Goal: Task Accomplishment & Management: Manage account settings

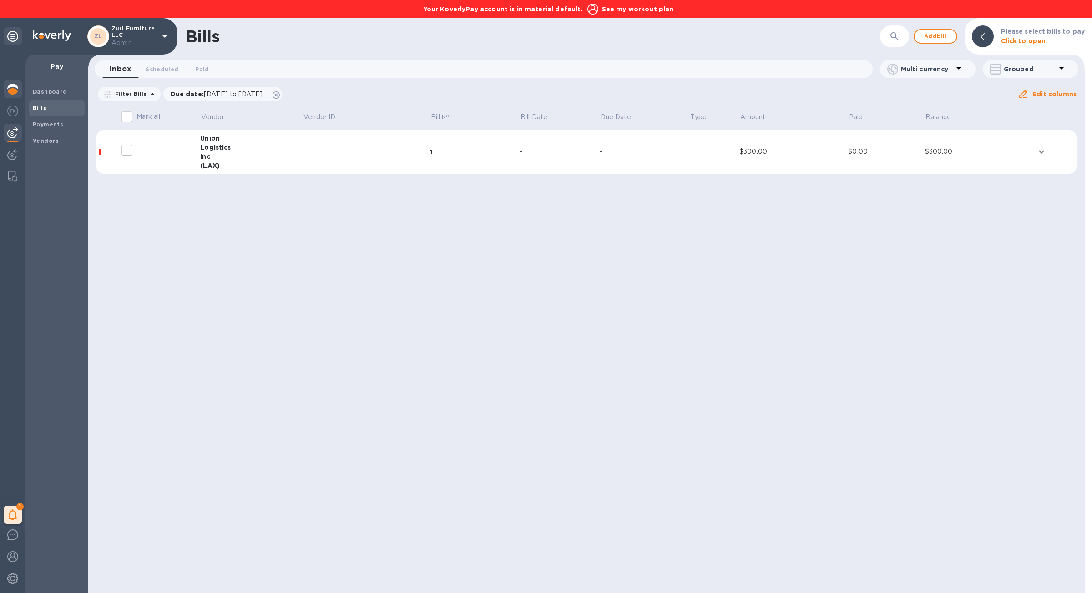
click at [15, 90] on img at bounding box center [12, 89] width 11 height 11
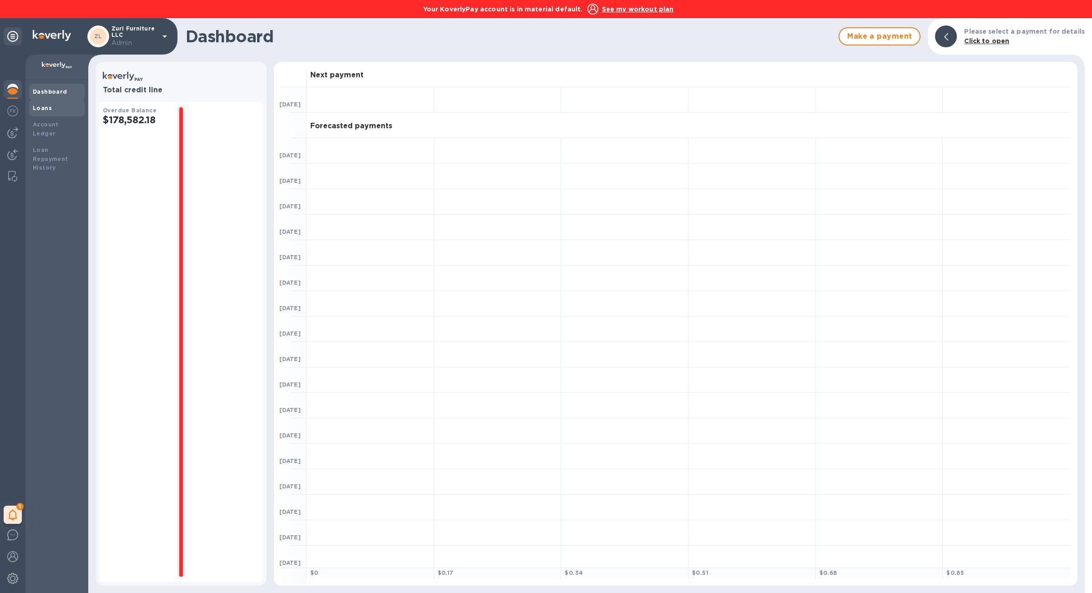
click at [51, 114] on div "Loans" at bounding box center [57, 108] width 56 height 16
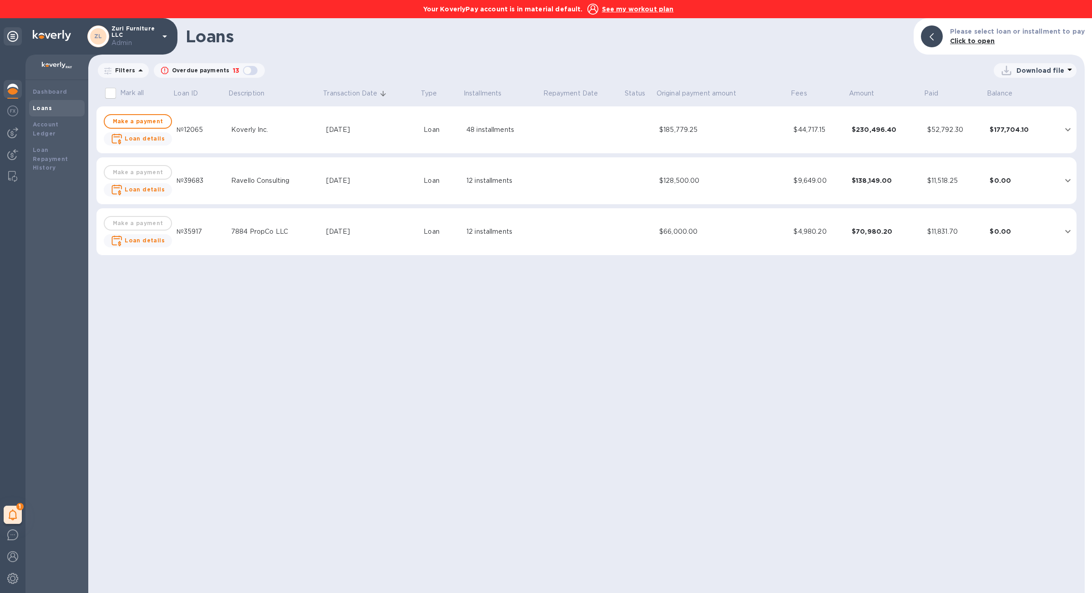
click at [909, 151] on td "$230,496.40" at bounding box center [886, 129] width 76 height 47
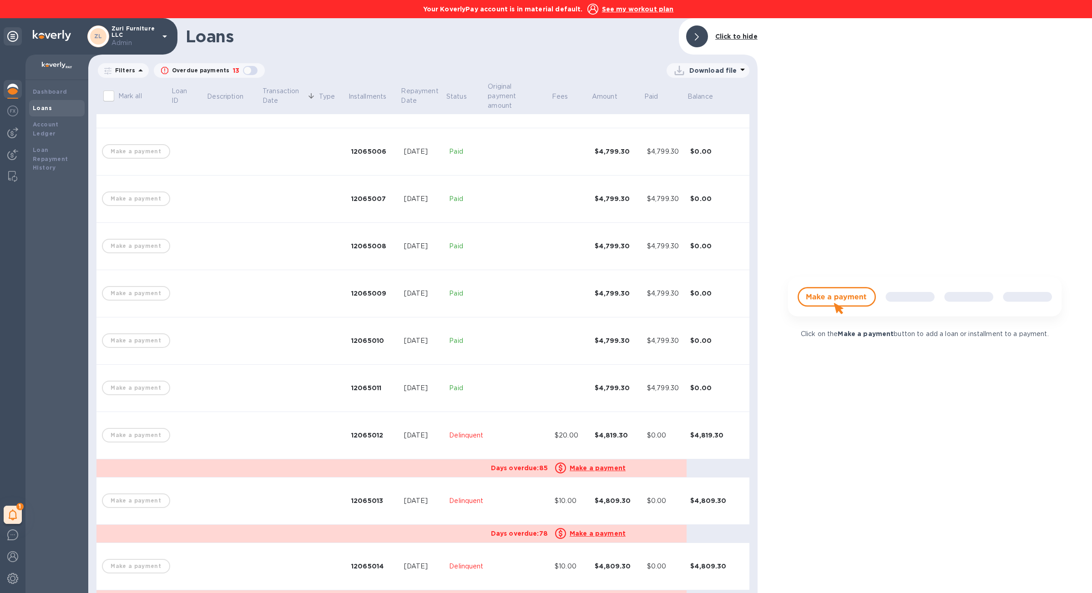
scroll to position [270, 0]
click at [527, 324] on td at bounding box center [519, 342] width 64 height 47
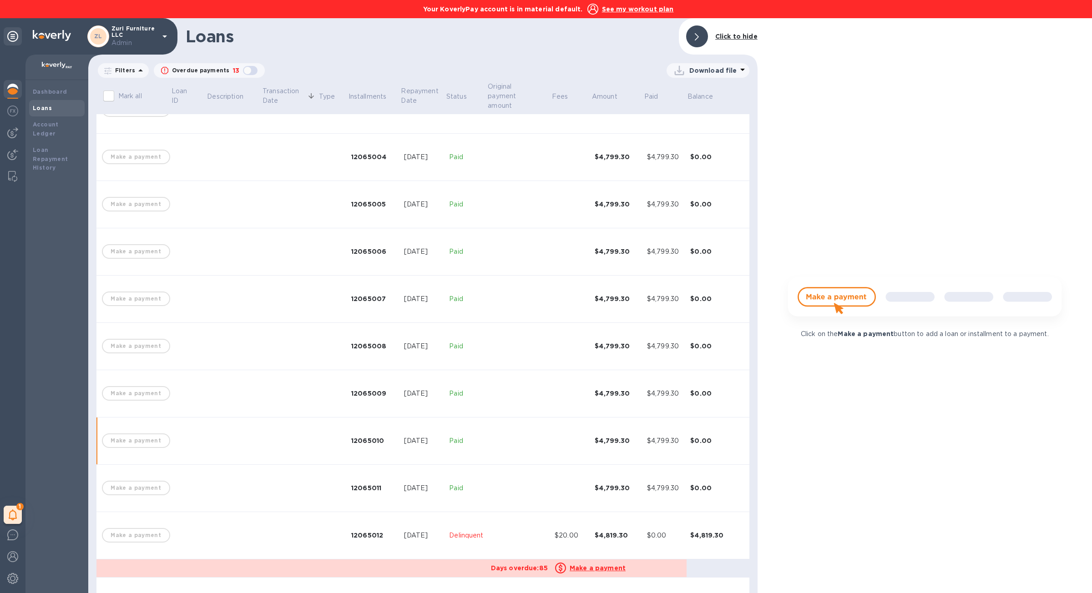
scroll to position [171, 0]
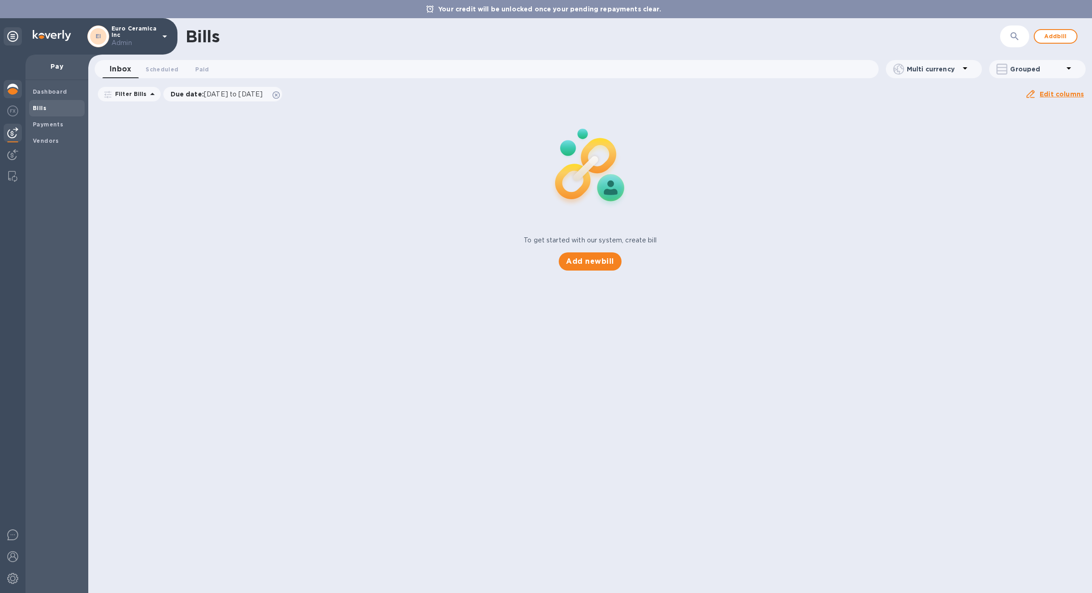
click at [20, 94] on div at bounding box center [13, 90] width 18 height 20
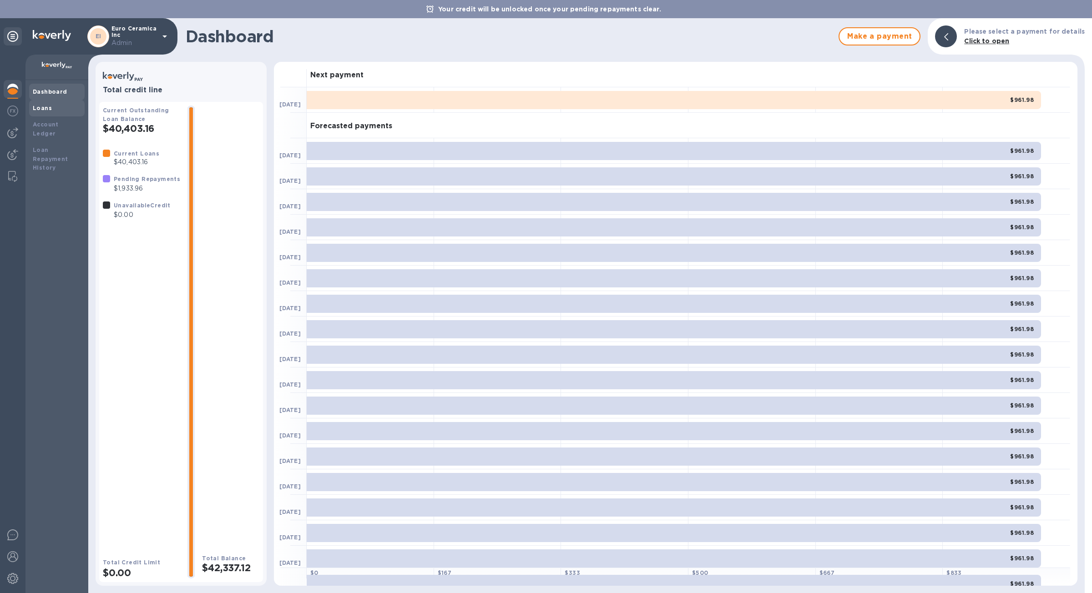
click at [58, 112] on div "Loans" at bounding box center [57, 108] width 48 height 9
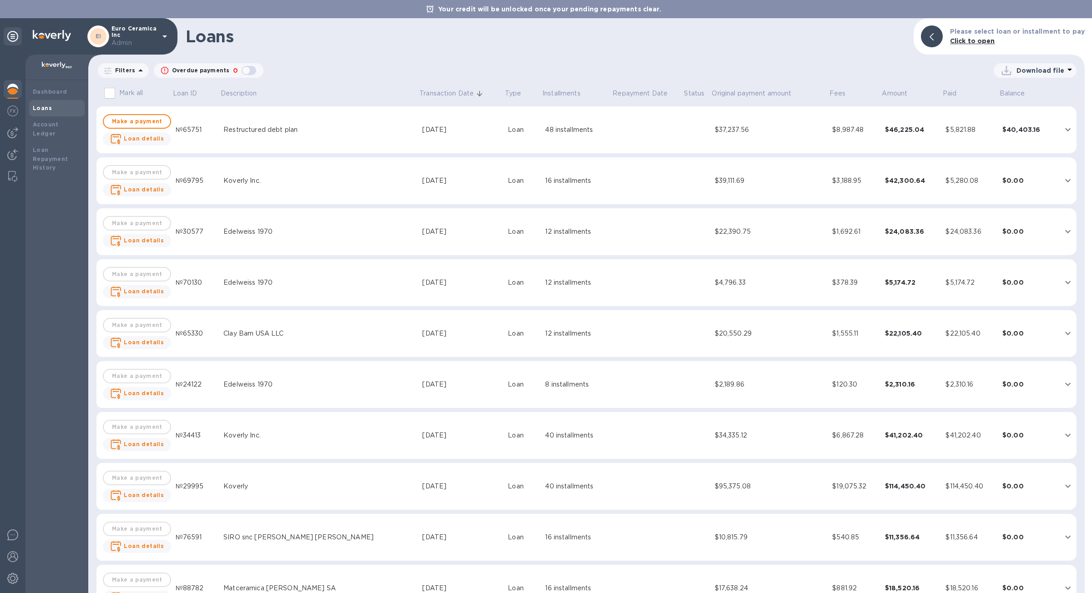
click at [900, 144] on td "$46,225.04" at bounding box center [912, 129] width 61 height 47
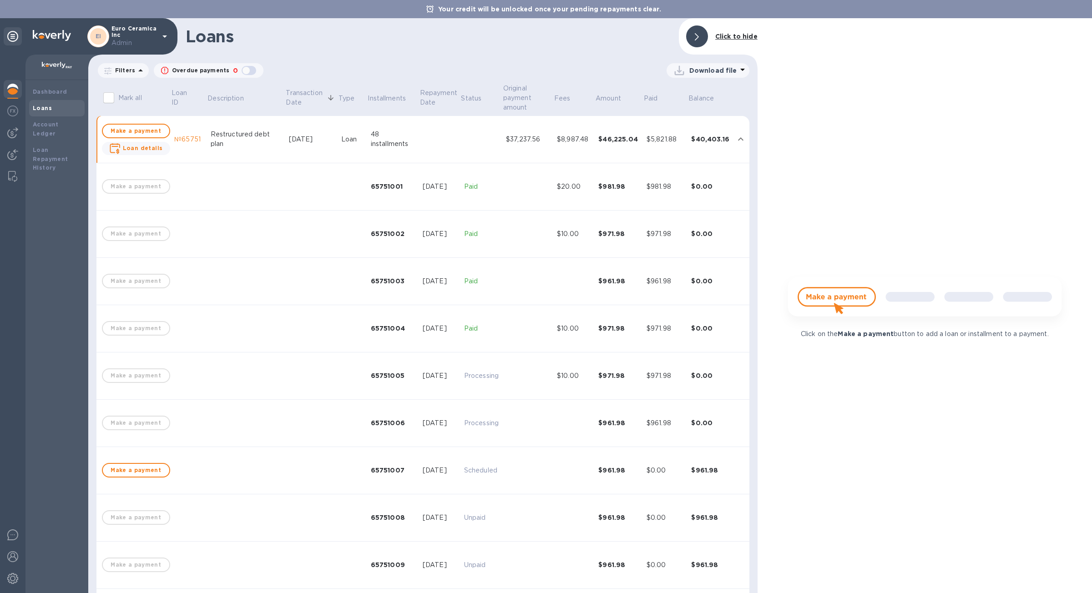
click at [527, 135] on div "$37,237.56" at bounding box center [528, 140] width 44 height 10
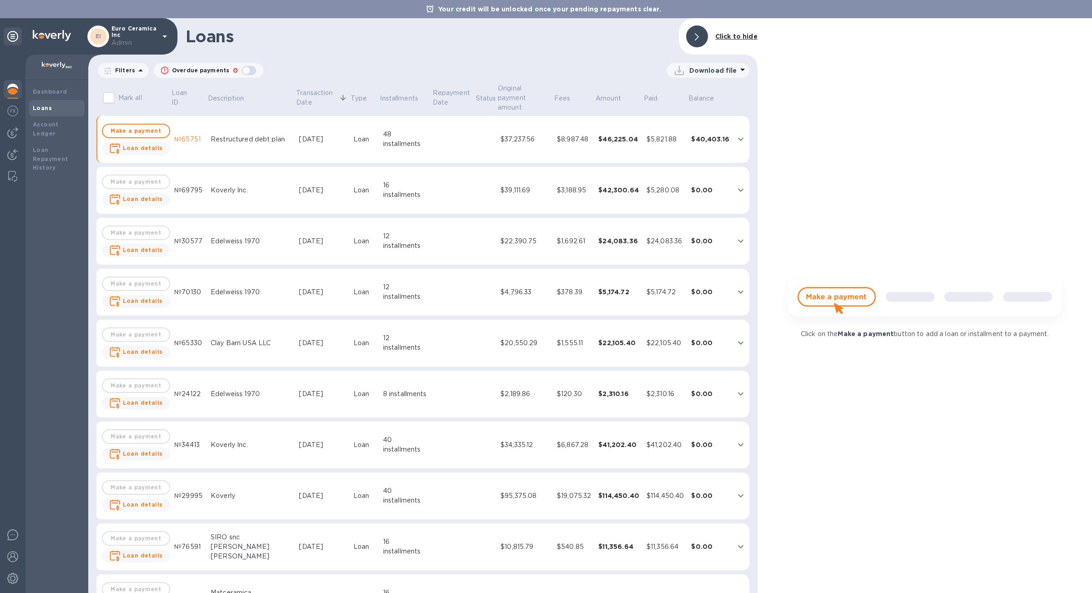
click at [535, 147] on td "$37,237.56" at bounding box center [525, 139] width 56 height 47
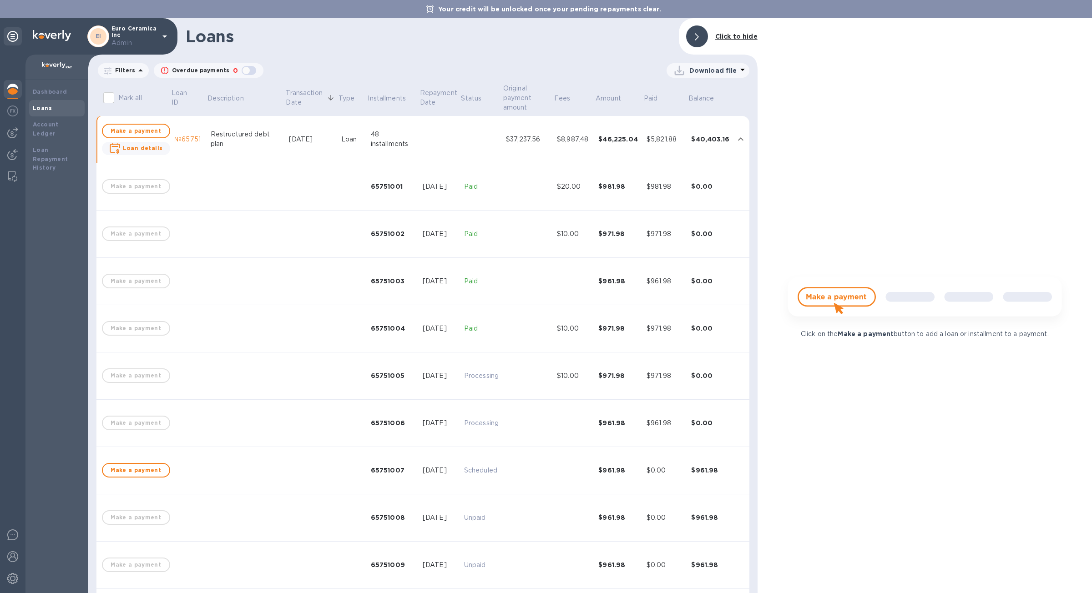
click at [232, 140] on div "Restructured debt plan" at bounding box center [246, 139] width 71 height 19
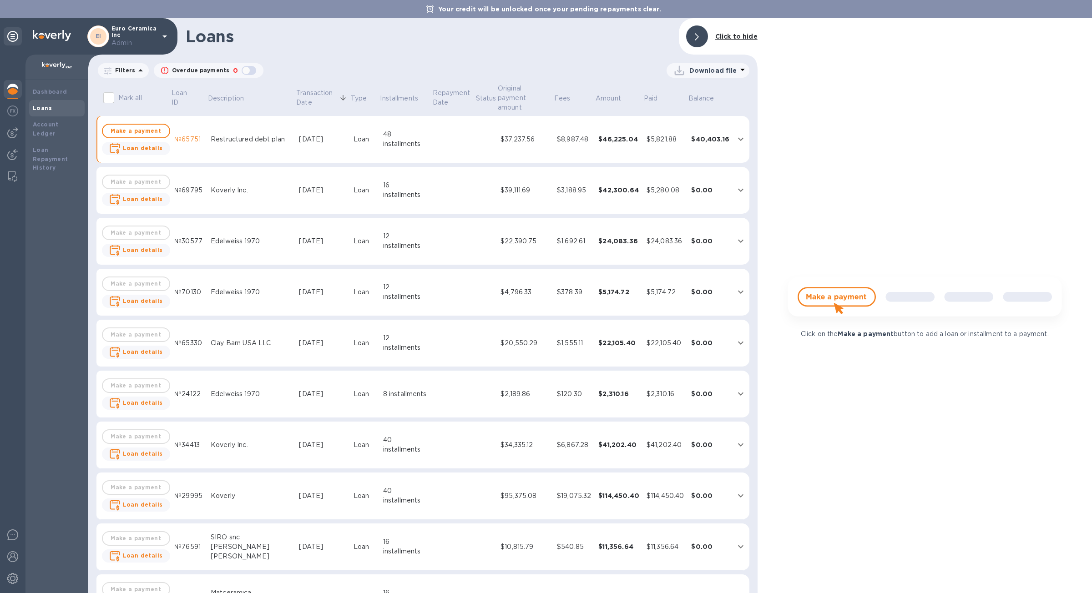
click at [627, 190] on div "$42,300.64" at bounding box center [618, 190] width 41 height 9
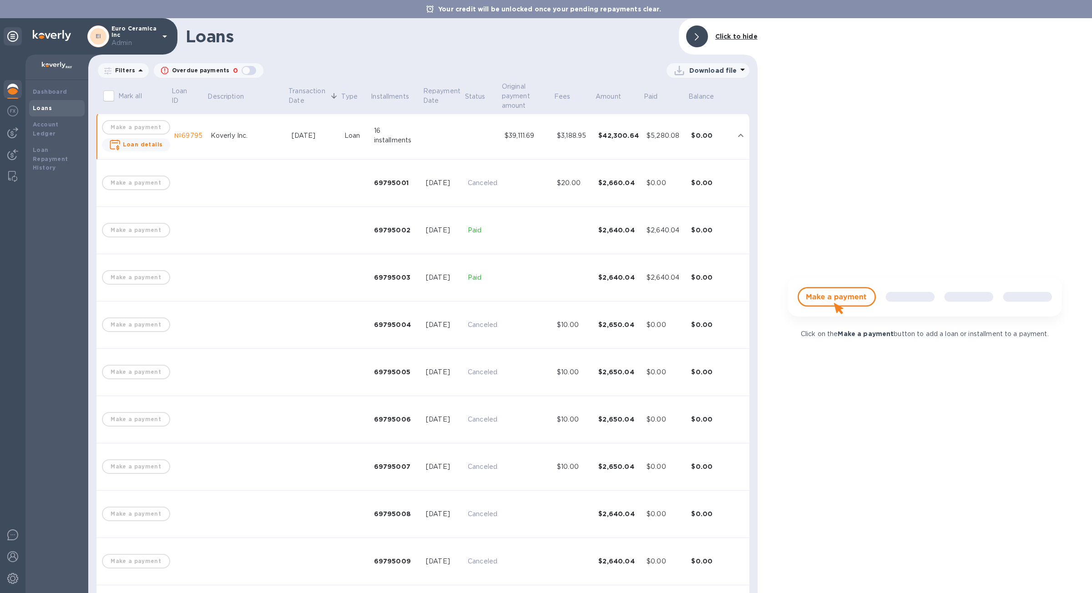
scroll to position [40, 0]
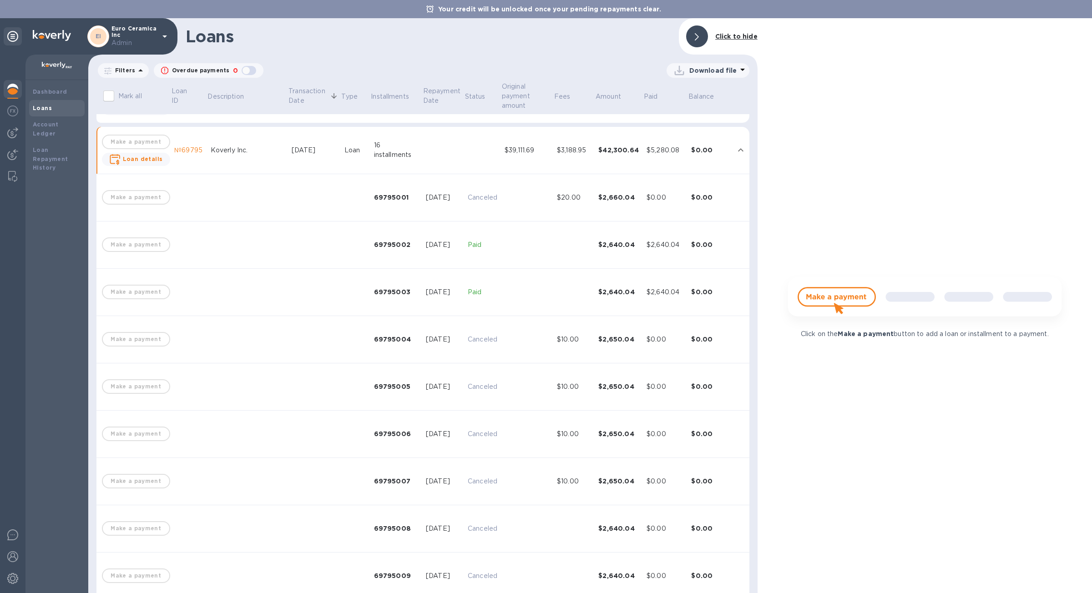
click at [564, 164] on td "$3,188.95" at bounding box center [573, 150] width 41 height 47
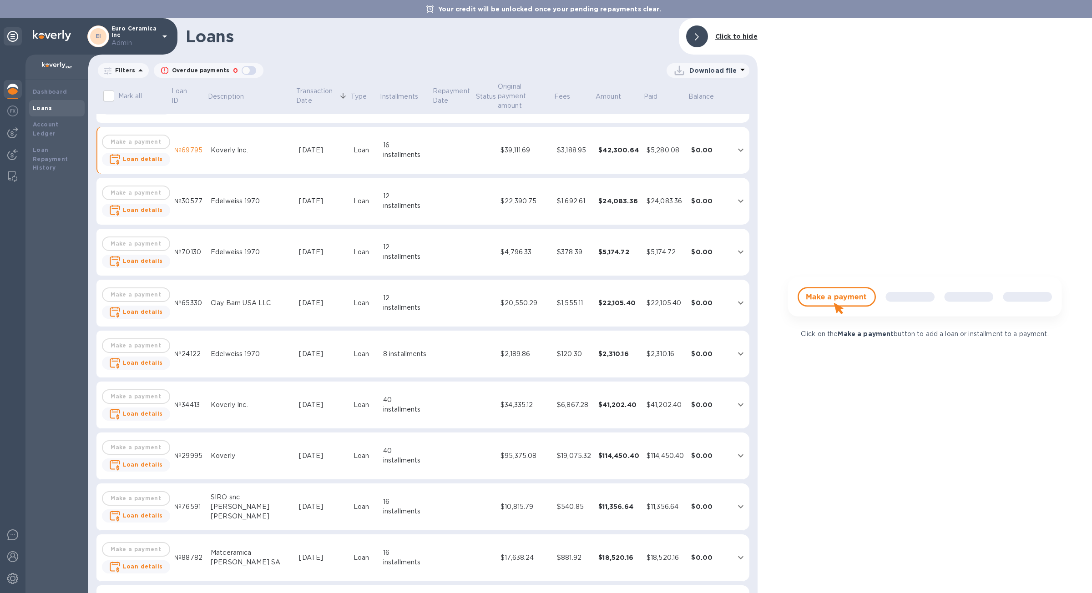
click at [564, 164] on td "$3,188.95" at bounding box center [573, 150] width 41 height 47
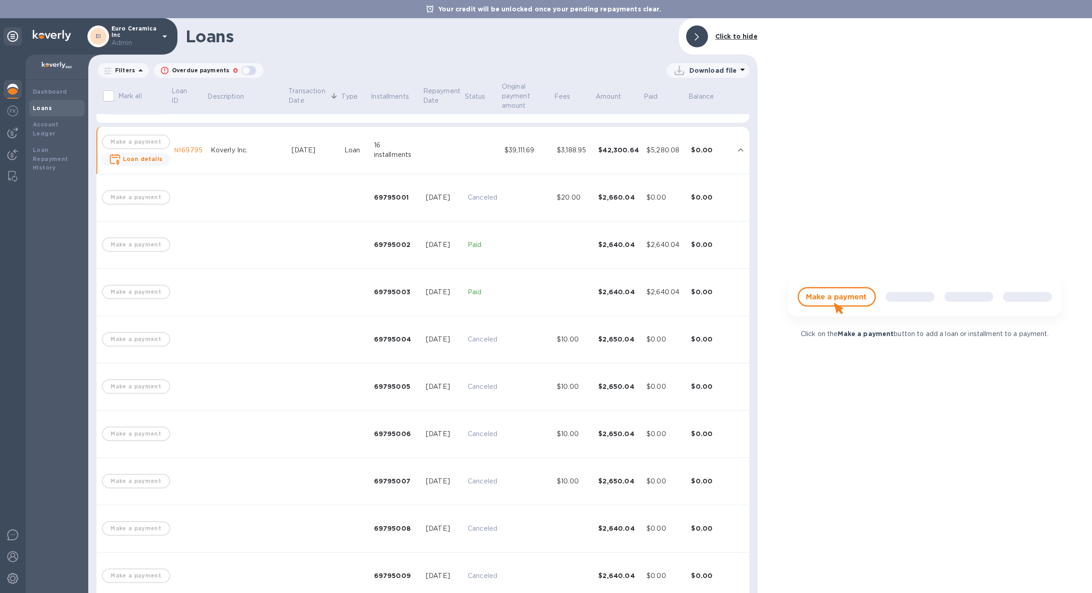
scroll to position [0, 0]
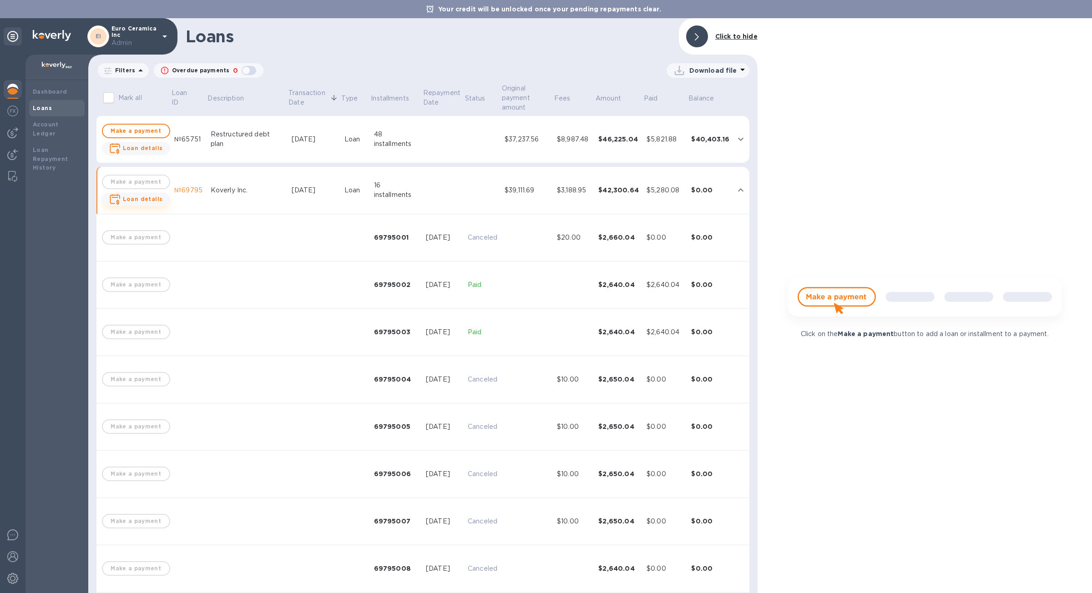
click at [152, 203] on span "Loan details" at bounding box center [143, 199] width 40 height 9
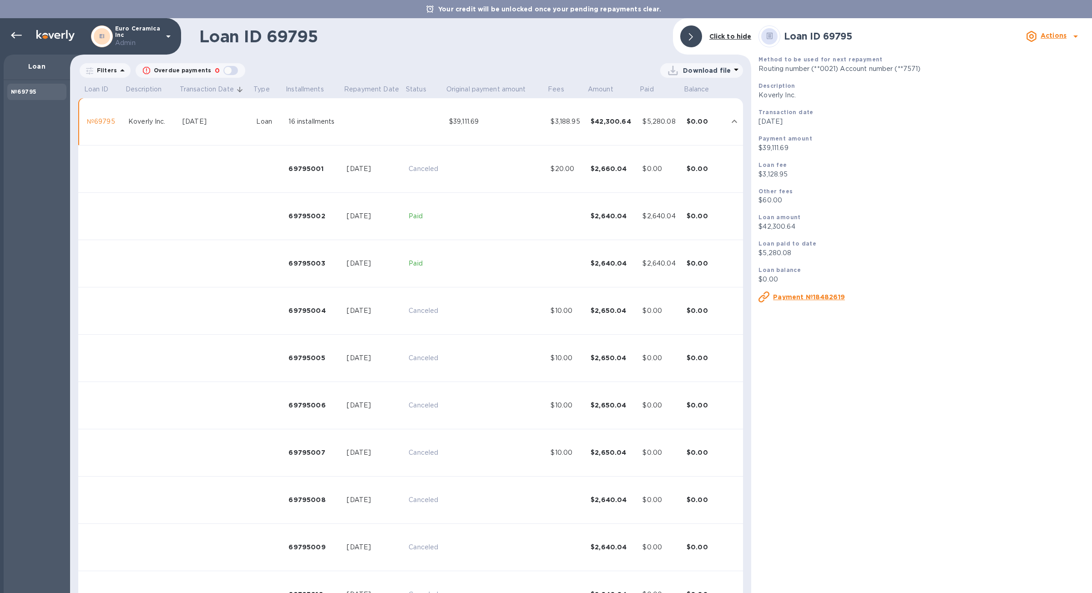
click at [818, 298] on u "Payment №18482619" at bounding box center [809, 297] width 72 height 7
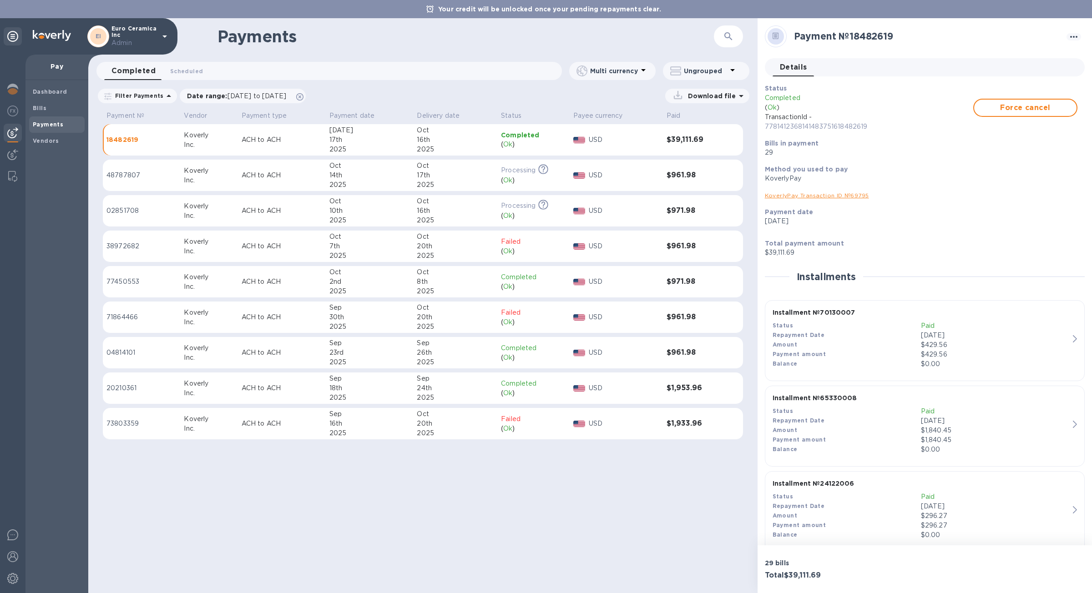
click at [693, 144] on td "$39,111.69" at bounding box center [693, 140] width 60 height 32
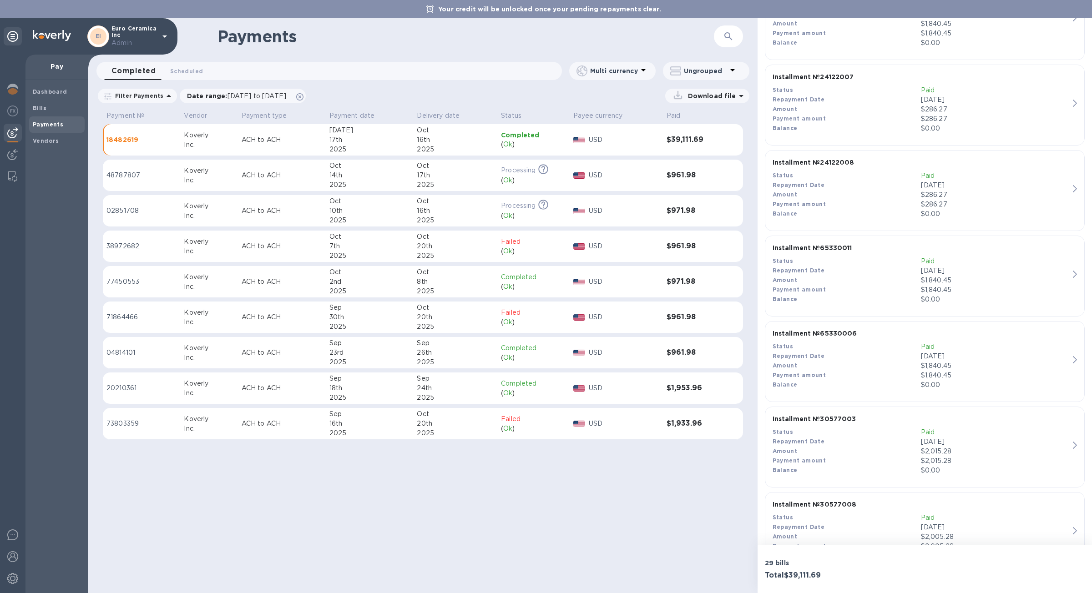
scroll to position [2235, 0]
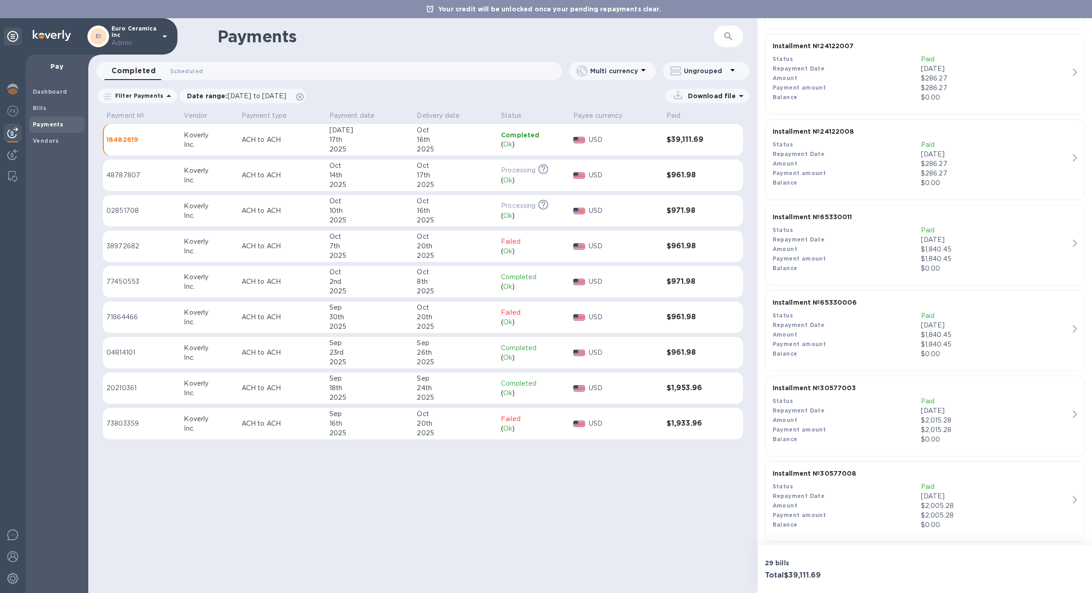
click at [603, 147] on td "USD" at bounding box center [616, 140] width 93 height 32
click at [615, 135] on p "USD" at bounding box center [624, 140] width 71 height 10
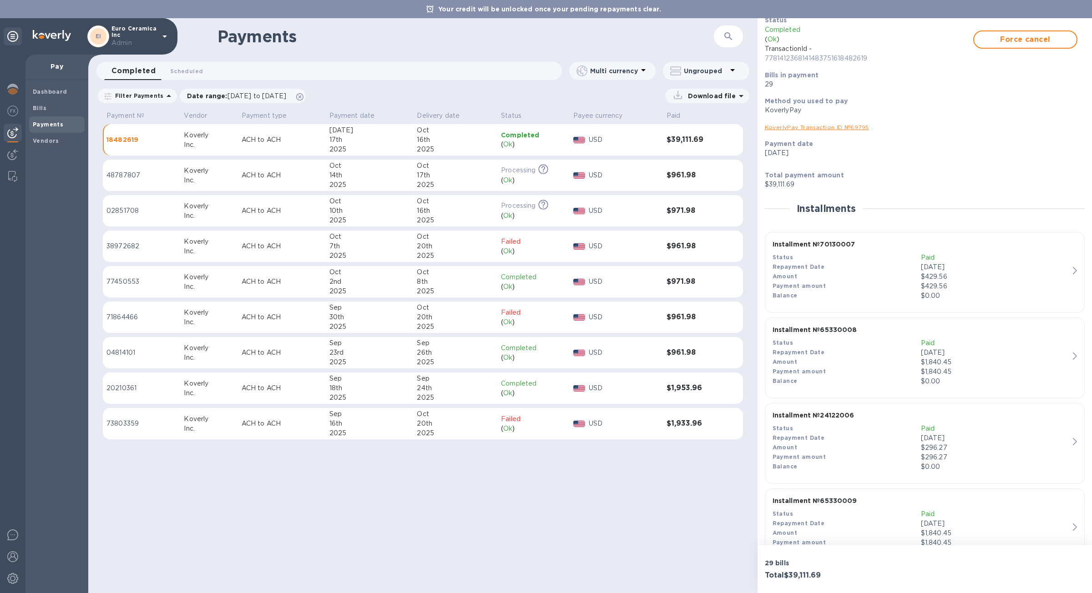
scroll to position [0, 0]
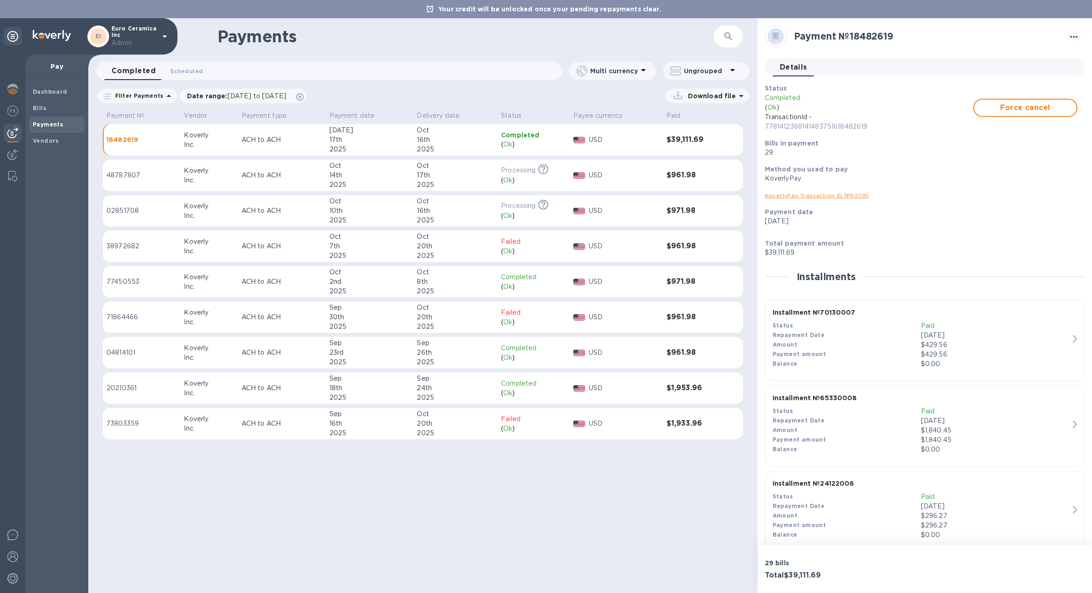
click at [835, 200] on div "KoverlyPay Transaction ID № 69795" at bounding box center [921, 196] width 313 height 10
click at [834, 198] on link "KoverlyPay Transaction ID № 69795" at bounding box center [817, 195] width 104 height 7
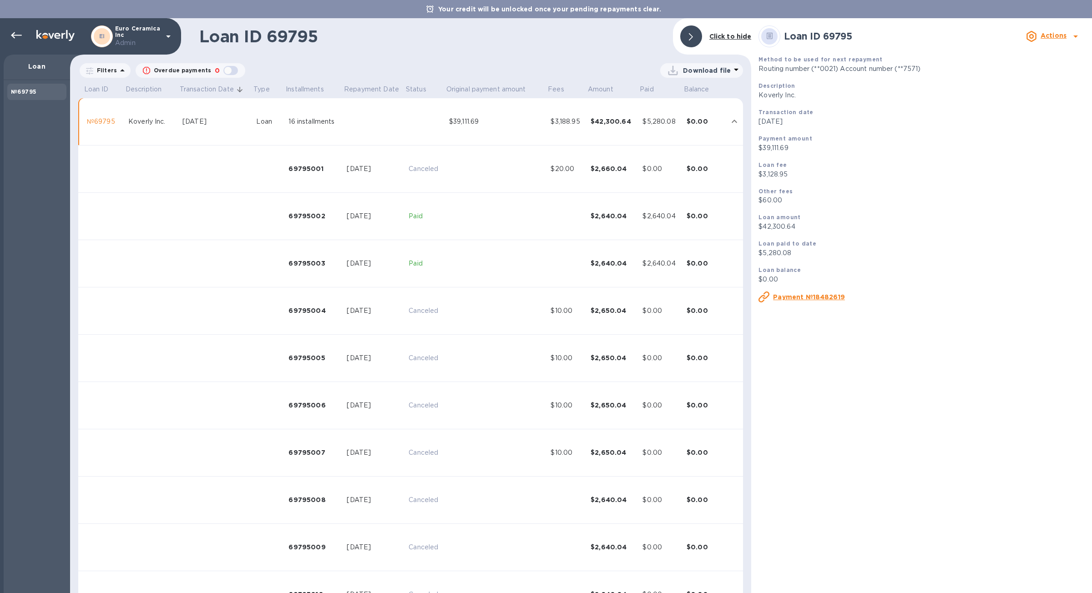
click at [459, 135] on td "$39,111.69" at bounding box center [497, 121] width 102 height 47
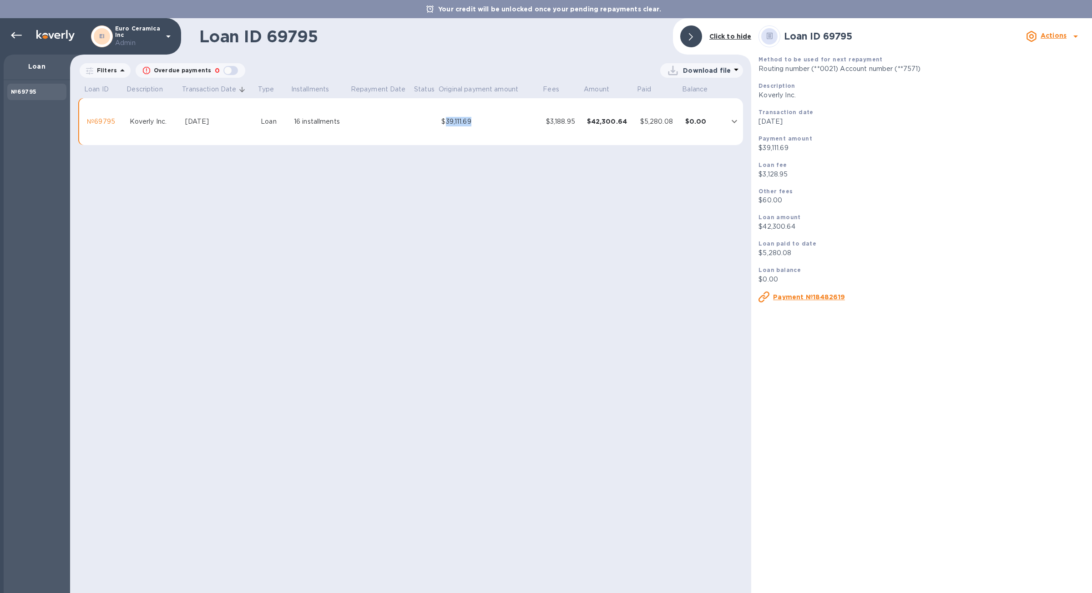
drag, startPoint x: 477, startPoint y: 123, endPoint x: 444, endPoint y: 125, distance: 33.3
click at [444, 125] on div "$39,111.69" at bounding box center [489, 122] width 97 height 10
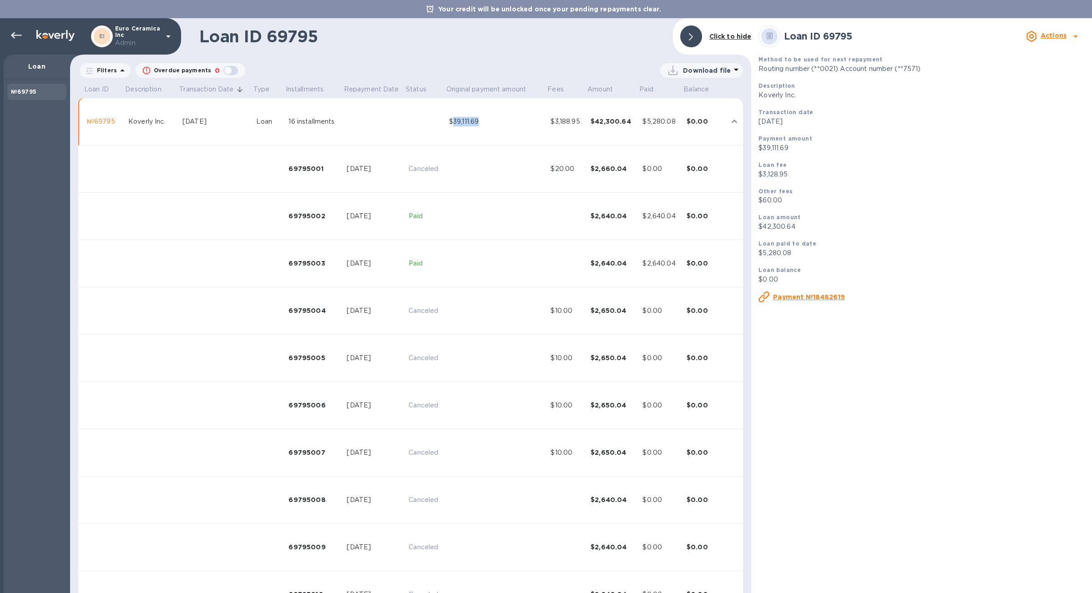
copy div "39,111.69"
click at [176, 131] on td "Koverly Inc." at bounding box center [152, 121] width 54 height 47
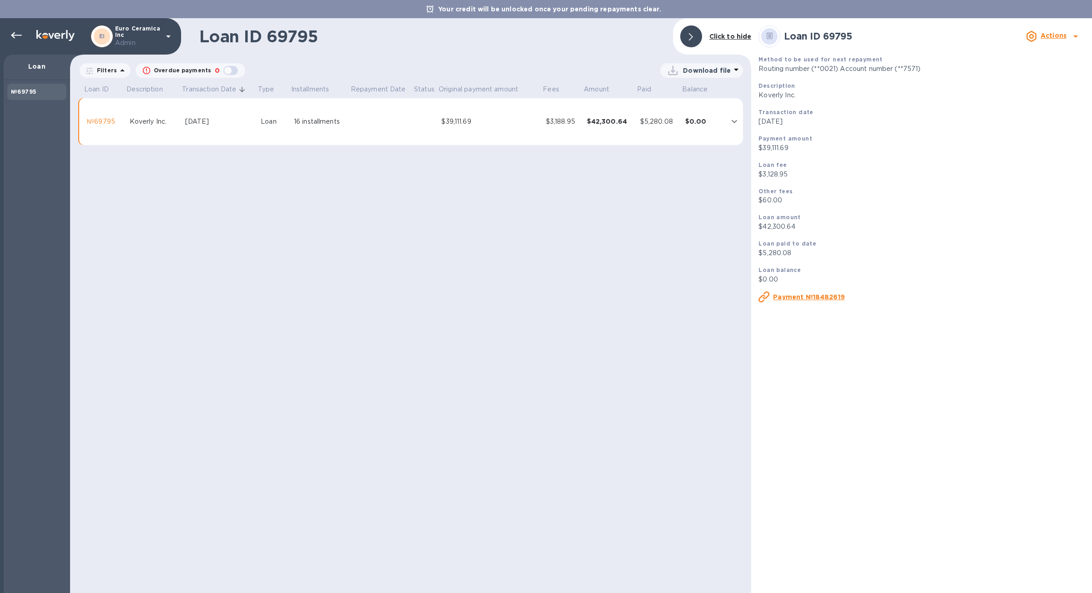
click at [6, 40] on div at bounding box center [15, 36] width 22 height 20
click at [25, 30] on div "EI Euro Ceramica Inc Admin" at bounding box center [90, 36] width 181 height 36
click at [18, 35] on icon at bounding box center [16, 35] width 11 height 6
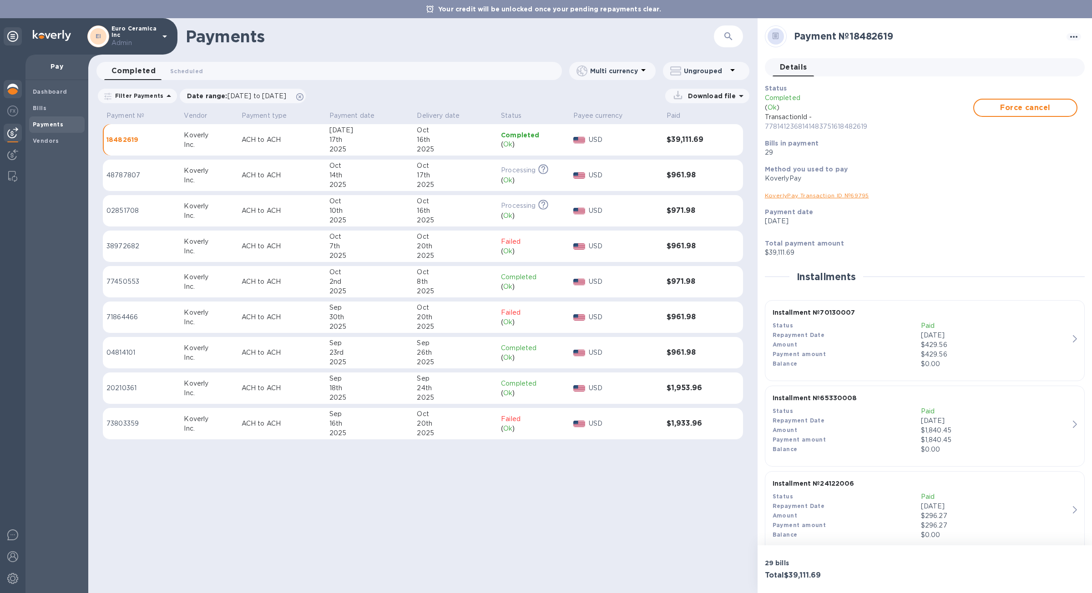
click at [18, 91] on img at bounding box center [12, 89] width 11 height 11
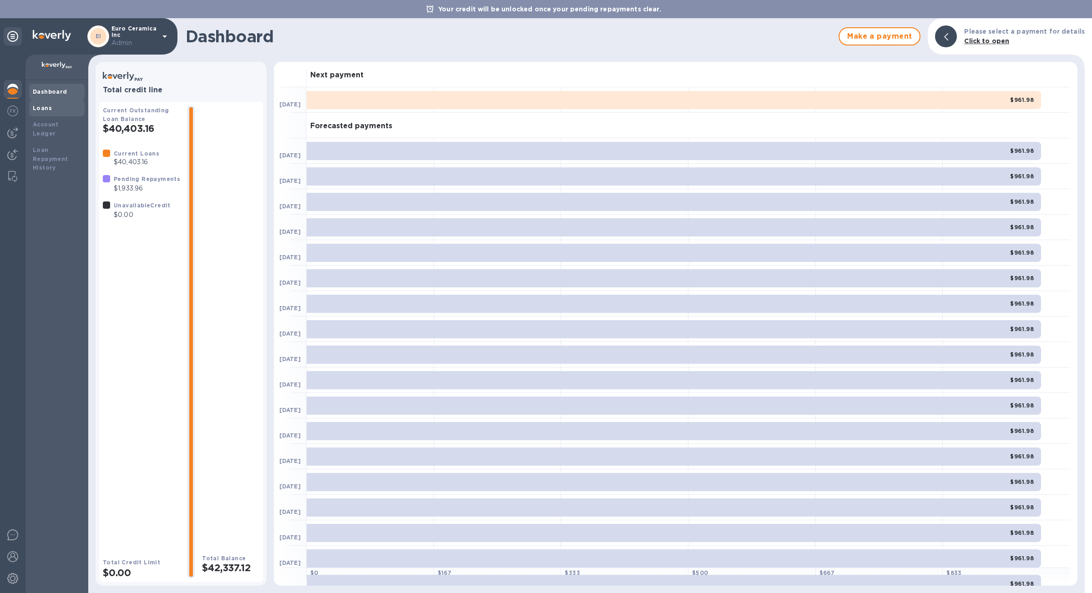
click at [49, 106] on b "Loans" at bounding box center [42, 108] width 19 height 7
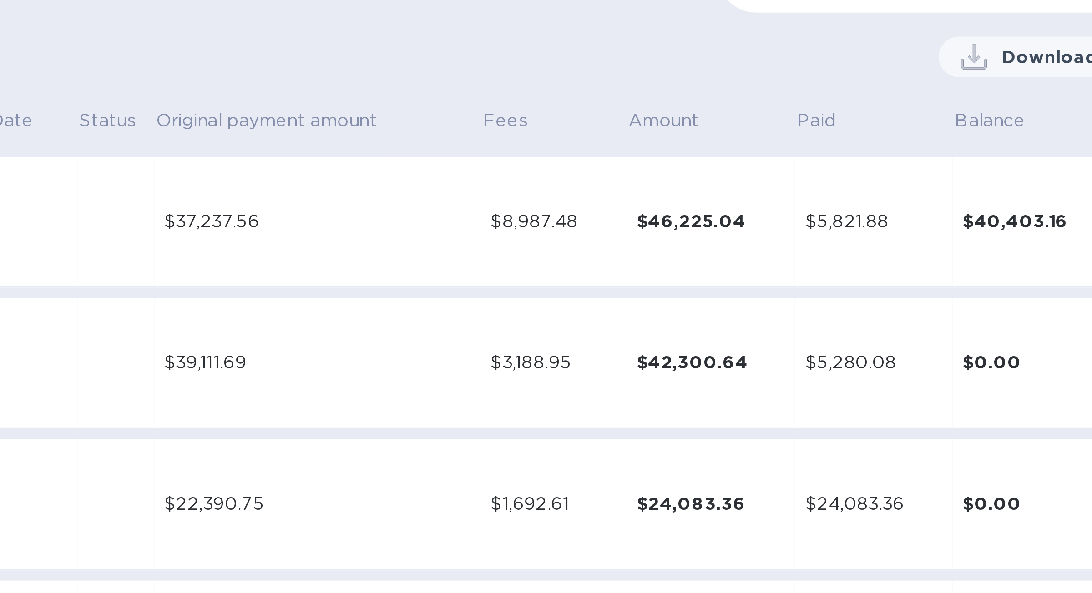
click at [920, 183] on div "$42,300.64" at bounding box center [912, 180] width 54 height 9
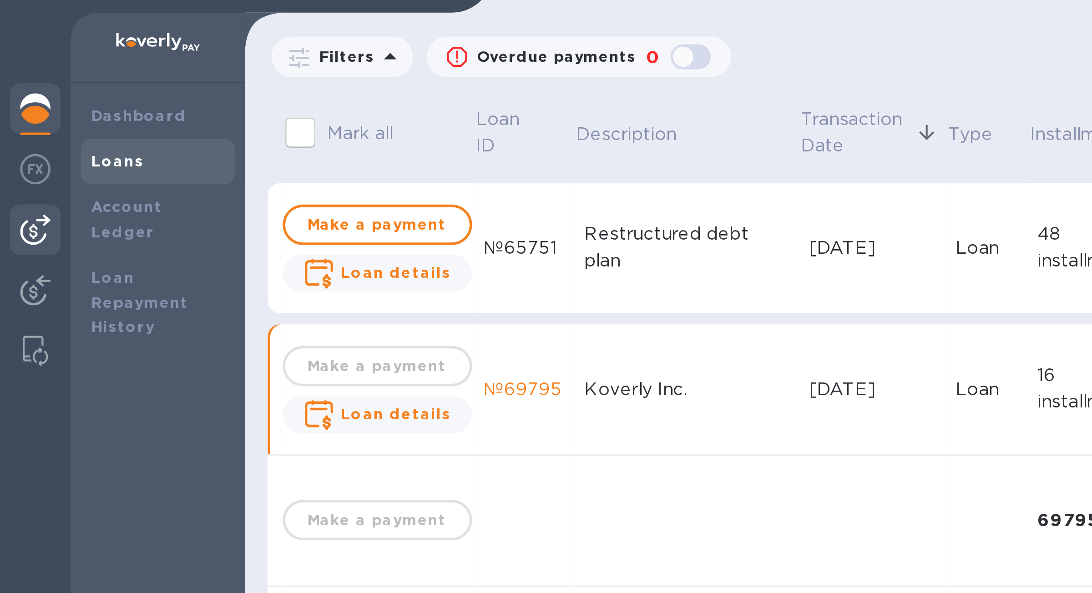
click at [17, 130] on img at bounding box center [12, 132] width 11 height 11
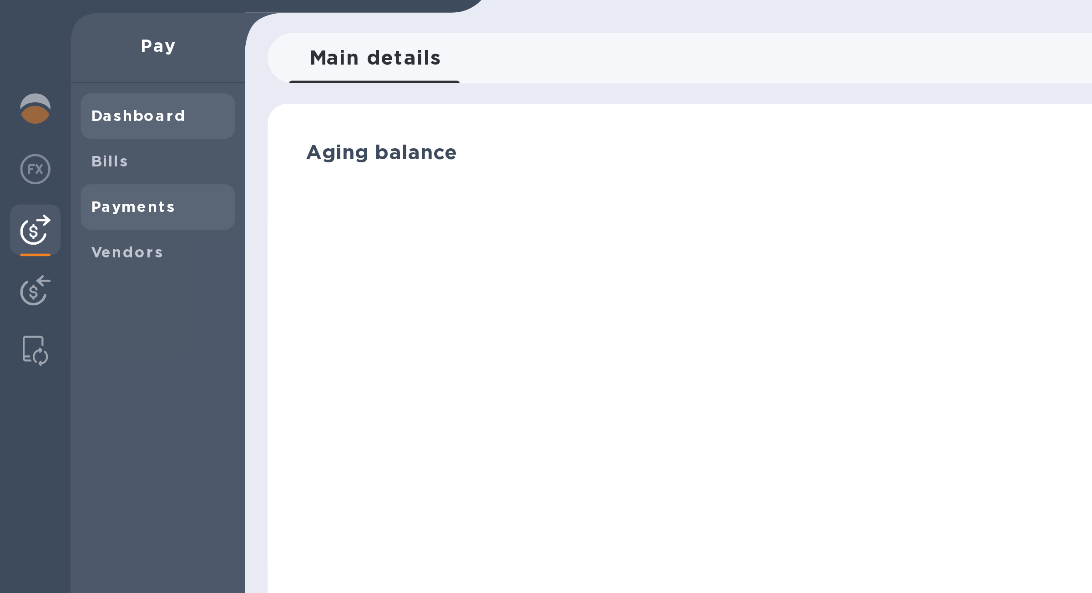
click at [43, 123] on b "Payments" at bounding box center [48, 124] width 30 height 7
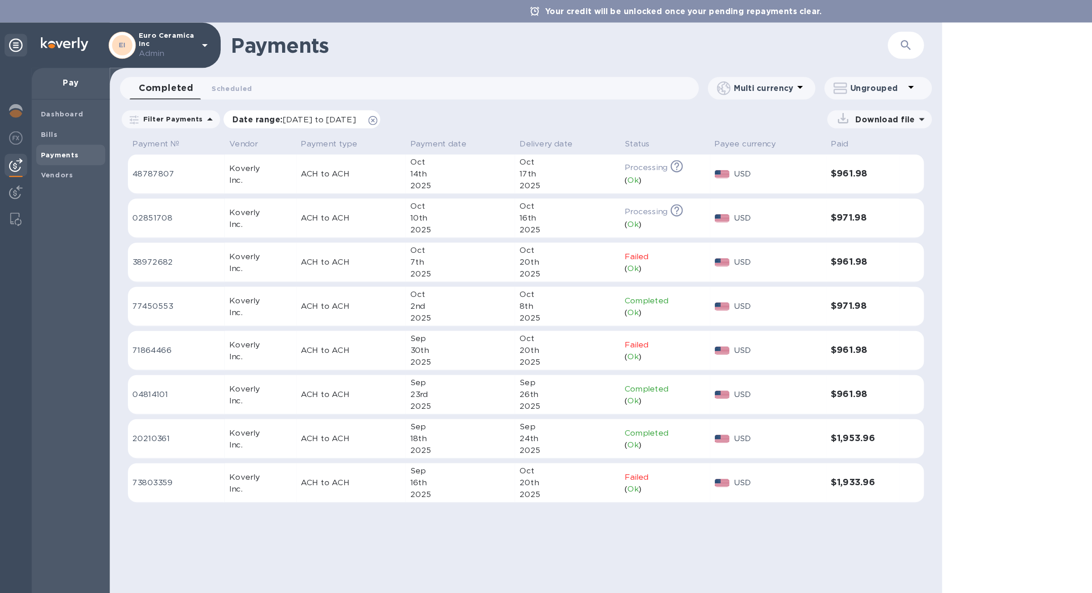
click at [304, 94] on icon at bounding box center [299, 96] width 7 height 7
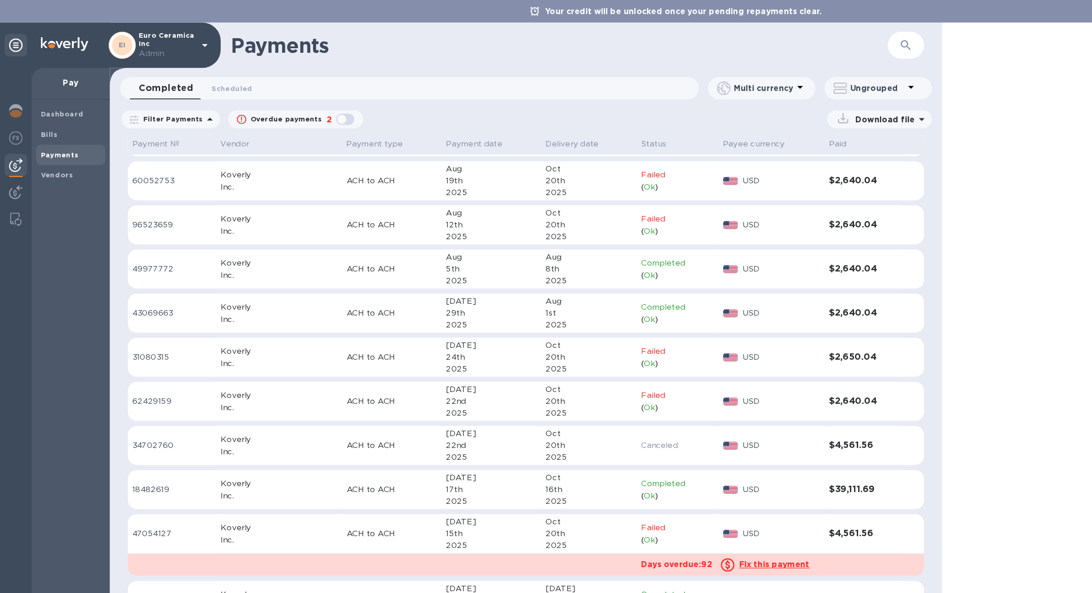
scroll to position [475, 0]
click at [470, 391] on div "16th" at bounding box center [474, 393] width 70 height 10
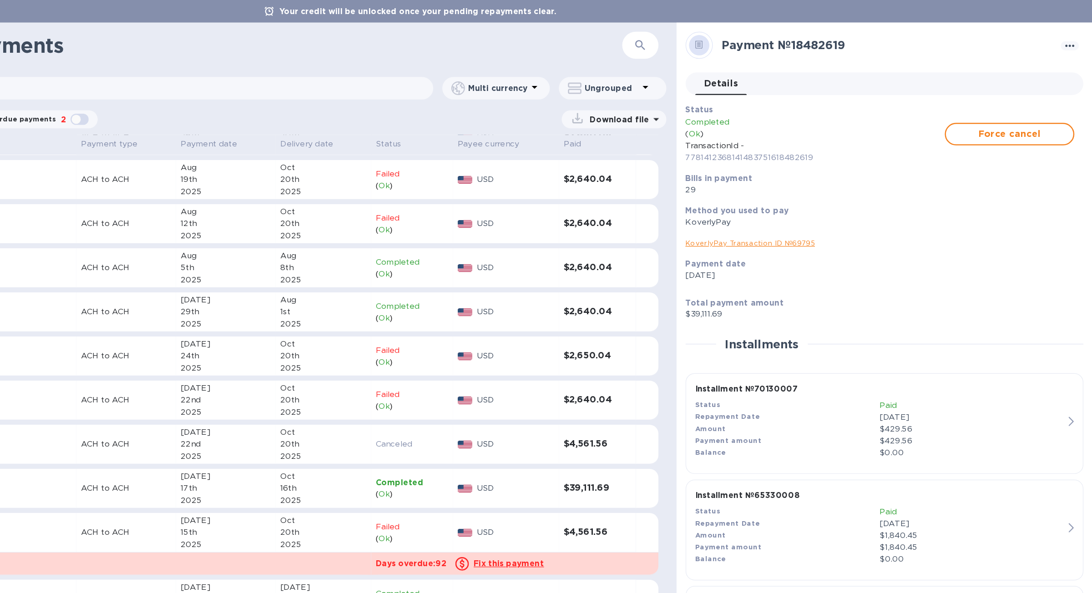
click at [857, 194] on link "KoverlyPay Transaction ID № 69795" at bounding box center [817, 195] width 104 height 7
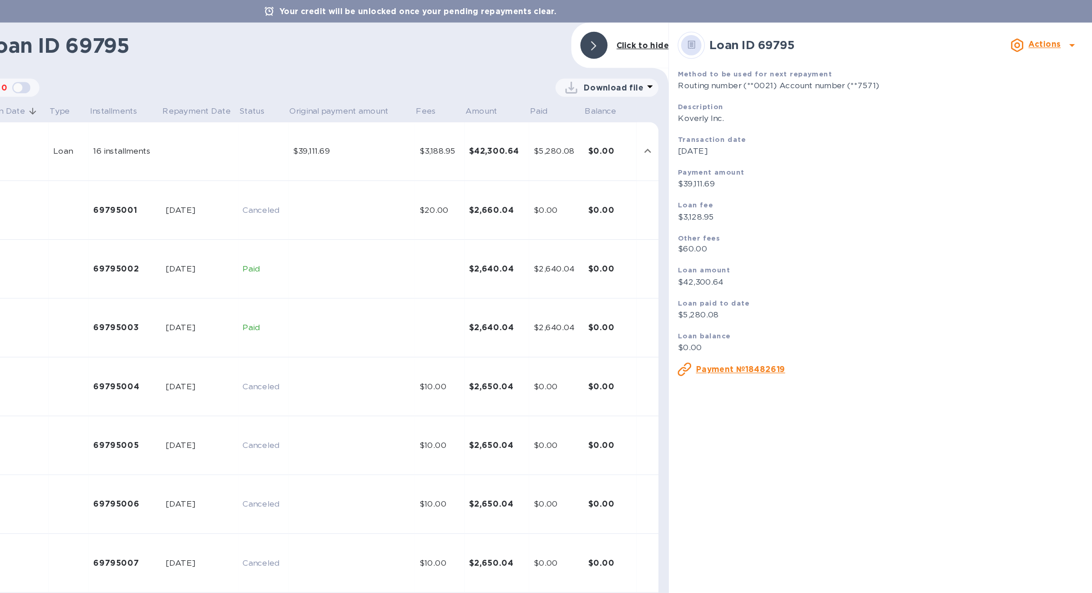
scroll to position [0, 0]
drag, startPoint x: 479, startPoint y: 124, endPoint x: 450, endPoint y: 125, distance: 29.1
click at [450, 125] on div "$39,111.69" at bounding box center [496, 122] width 95 height 10
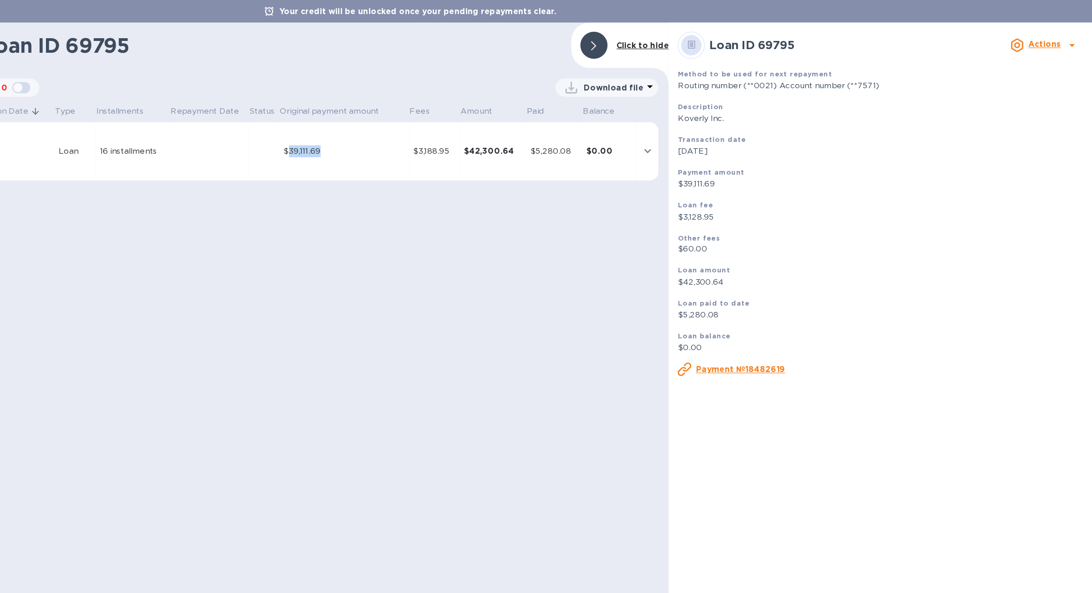
copy div "39,111.69"
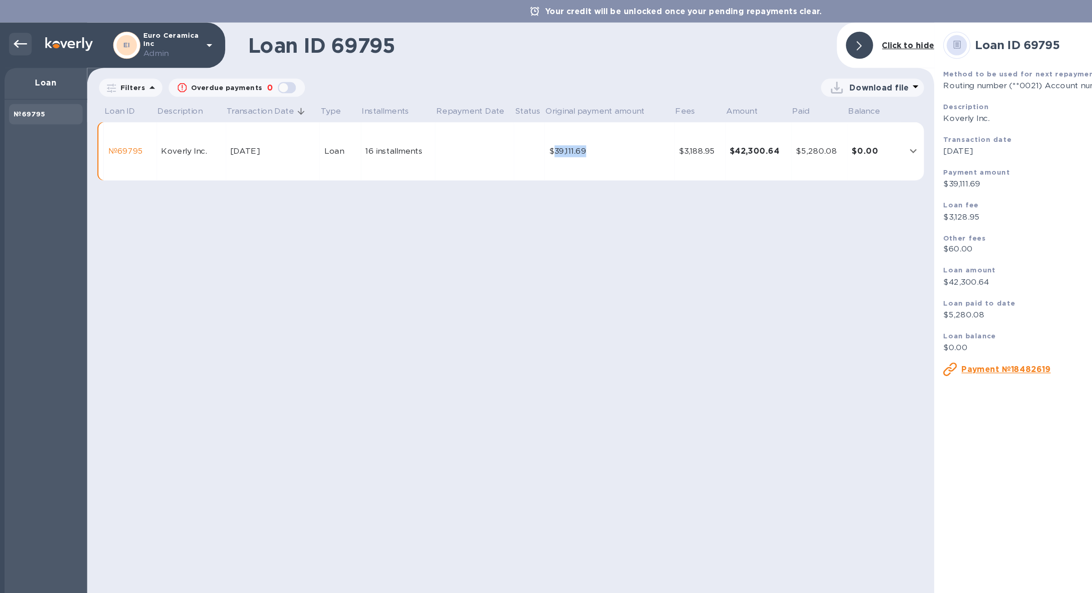
click at [20, 30] on icon at bounding box center [16, 35] width 11 height 11
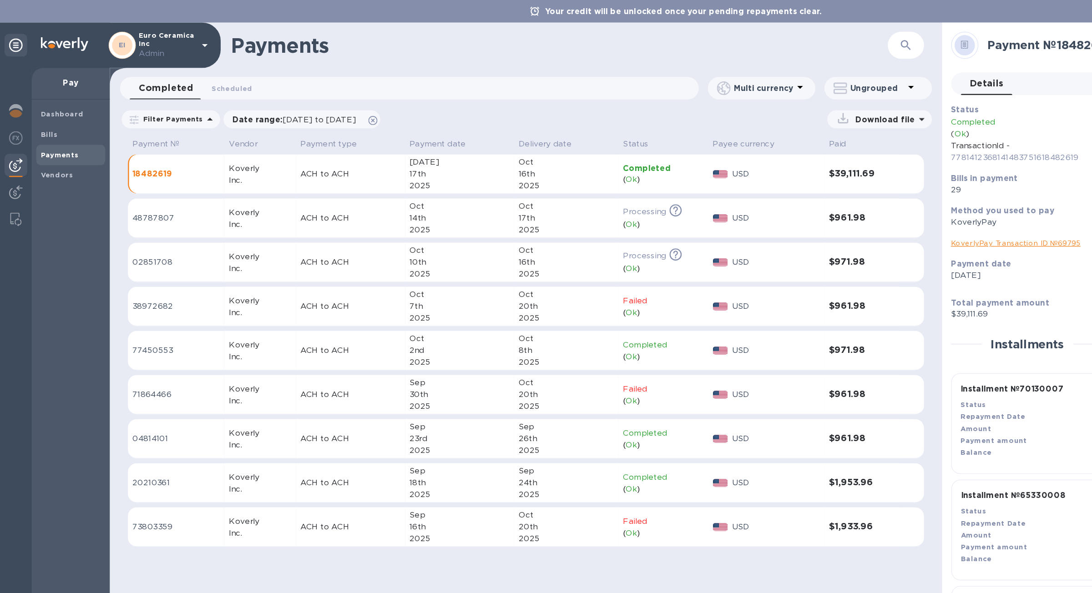
click at [240, 147] on td "ACH to ACH" at bounding box center [282, 140] width 88 height 32
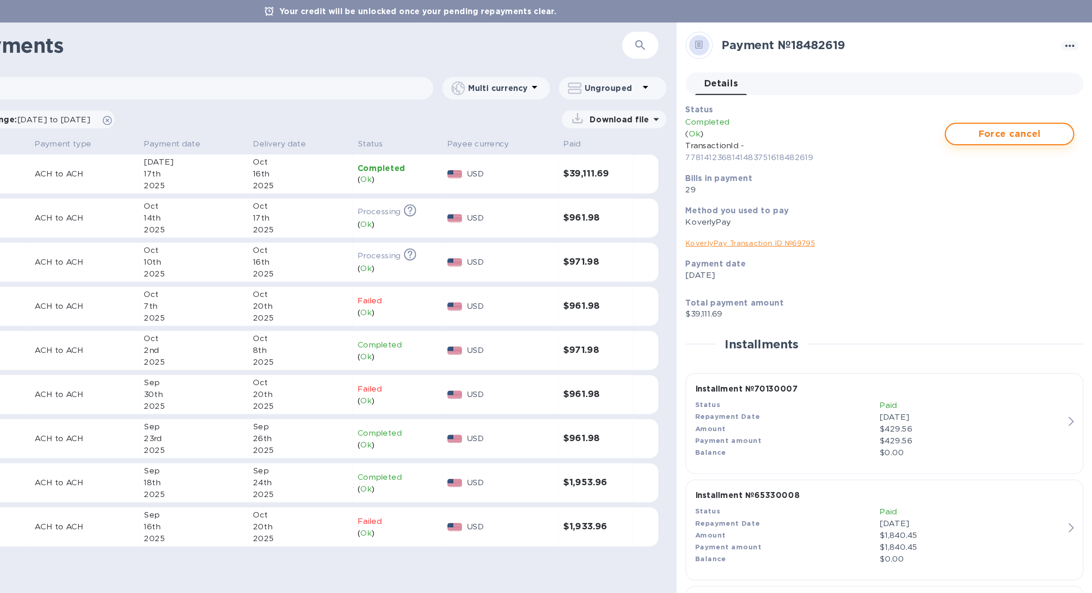
click at [1015, 106] on span "Force cancel" at bounding box center [1026, 107] width 88 height 11
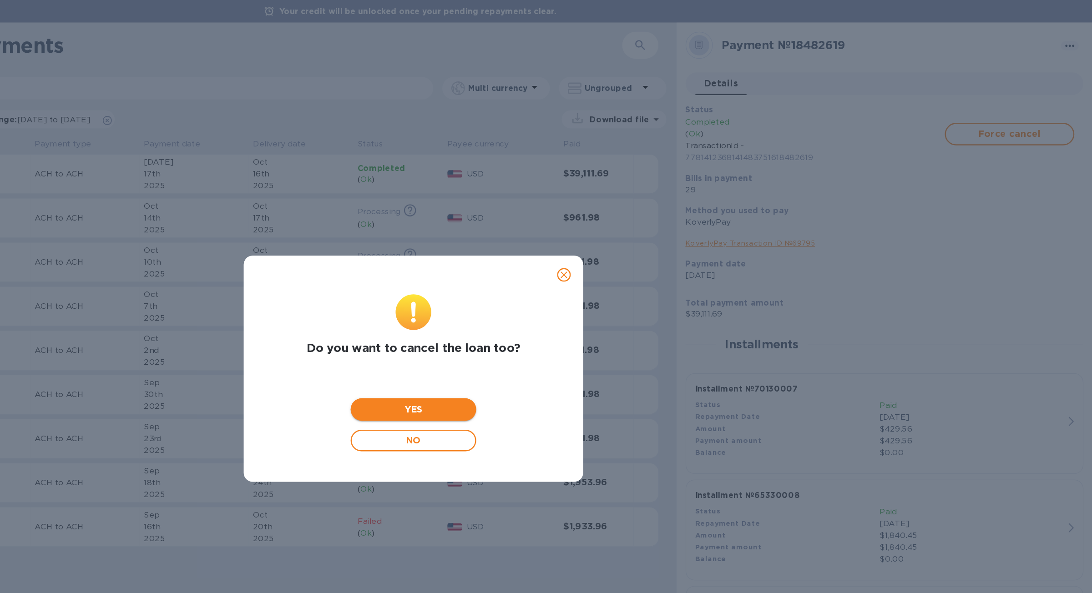
click at [561, 337] on button "YES" at bounding box center [546, 329] width 101 height 18
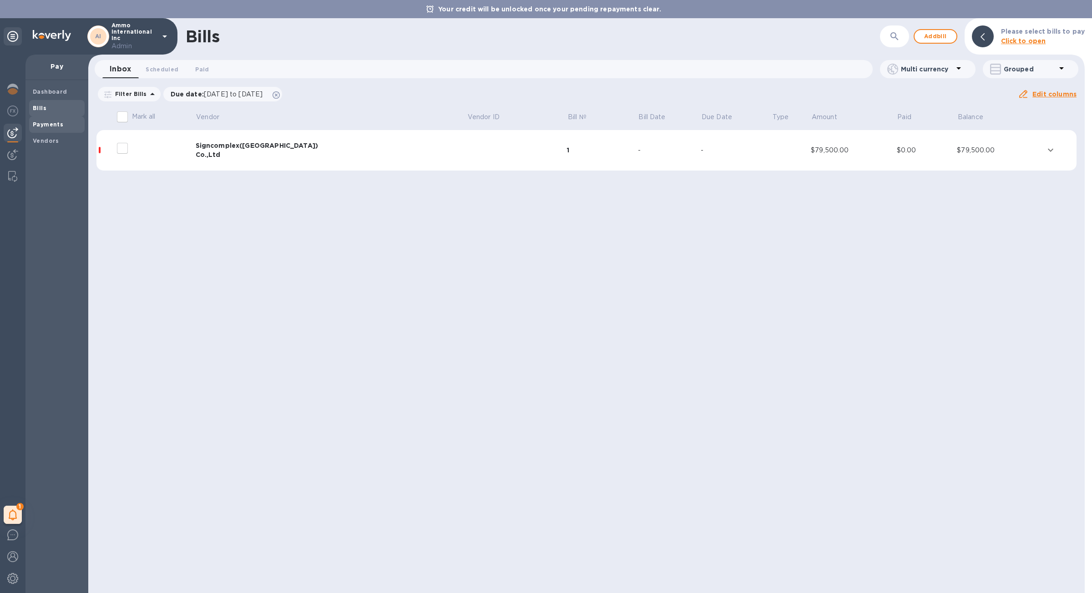
click at [63, 119] on div "Payments" at bounding box center [57, 125] width 56 height 16
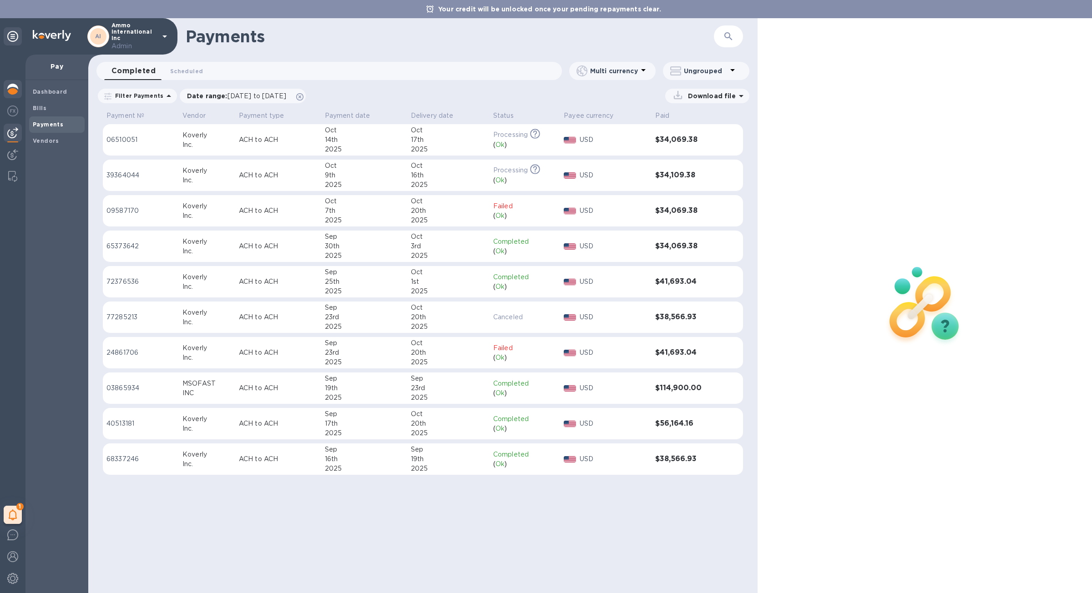
click at [16, 89] on img at bounding box center [12, 89] width 11 height 11
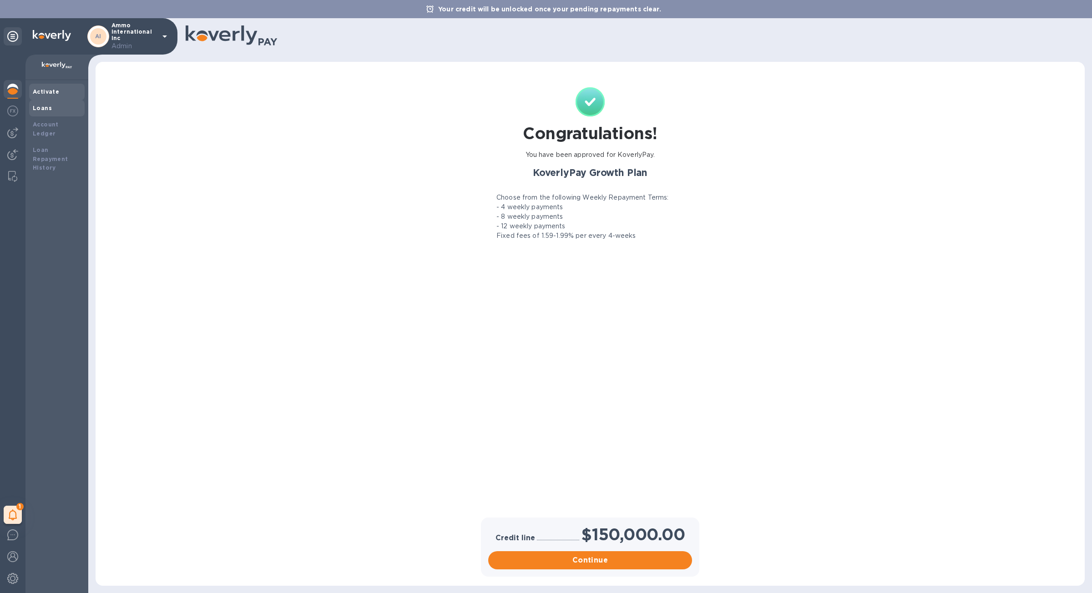
click at [72, 110] on div "Loans" at bounding box center [57, 108] width 48 height 9
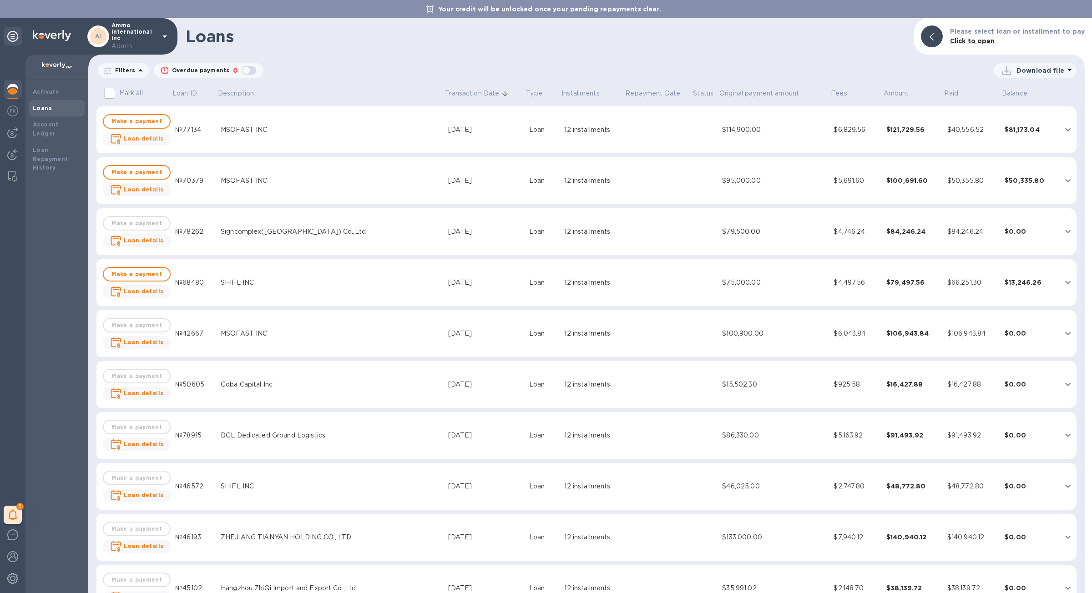
click at [903, 385] on div "$16,427.88" at bounding box center [914, 384] width 54 height 9
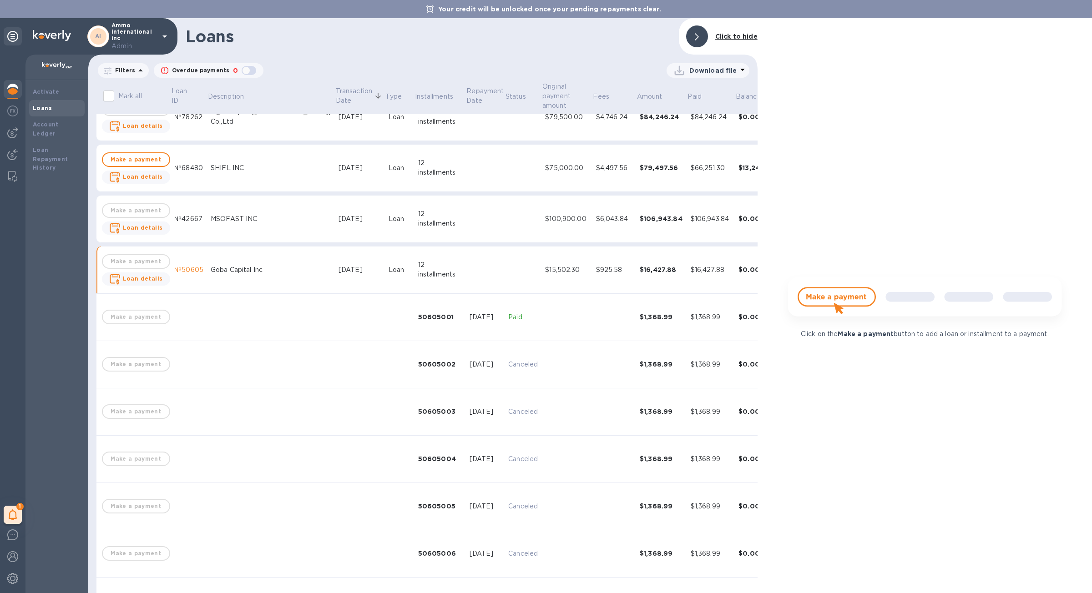
scroll to position [122, 0]
drag, startPoint x: 536, startPoint y: 275, endPoint x: 501, endPoint y: 275, distance: 34.6
click at [545, 275] on div "$15,502.30" at bounding box center [566, 273] width 43 height 10
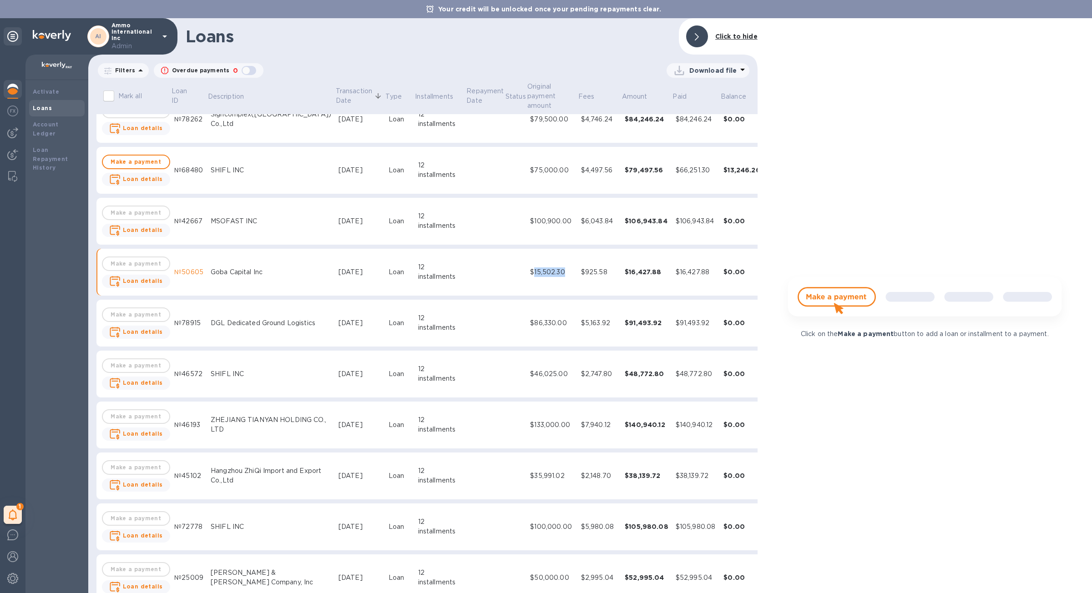
copy div "15,502.30"
click at [265, 256] on td "Goba Capital Inc" at bounding box center [271, 272] width 128 height 47
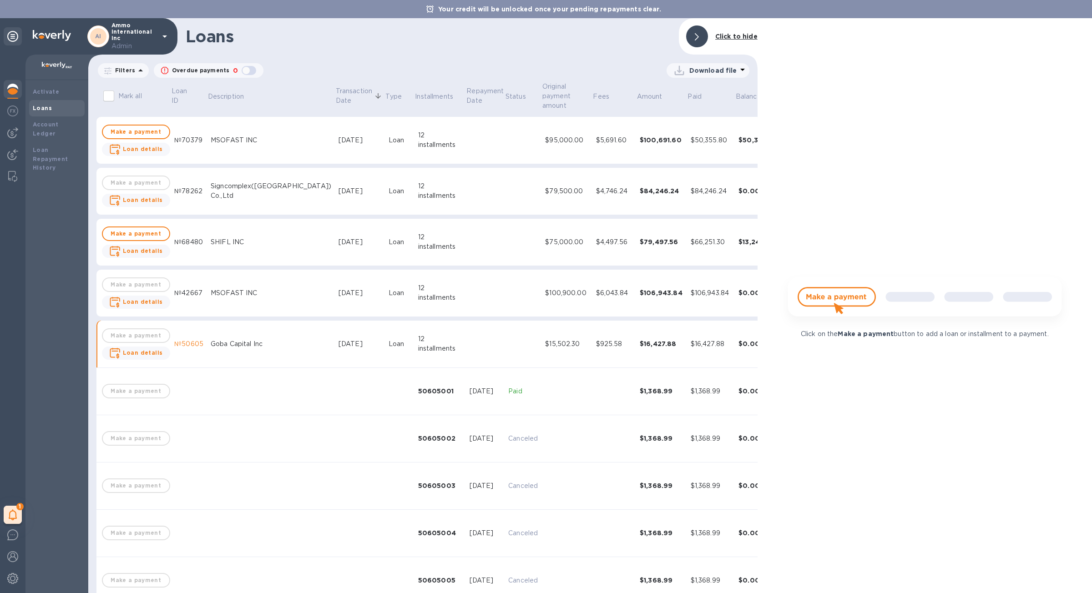
scroll to position [0, 0]
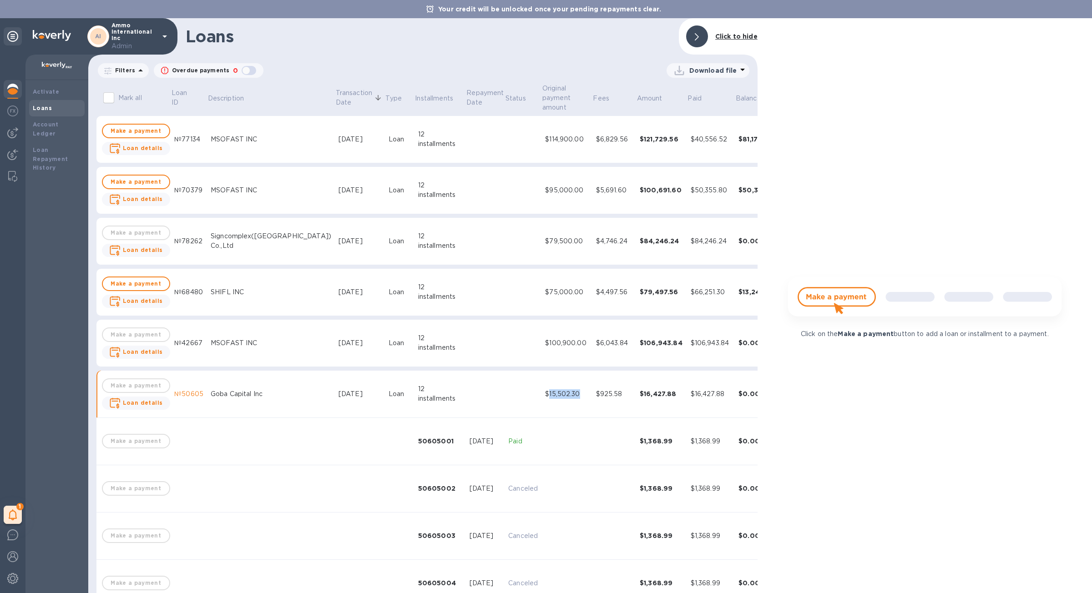
drag, startPoint x: 501, startPoint y: 398, endPoint x: 531, endPoint y: 399, distance: 30.5
click at [545, 399] on div "$15,502.30" at bounding box center [566, 395] width 43 height 10
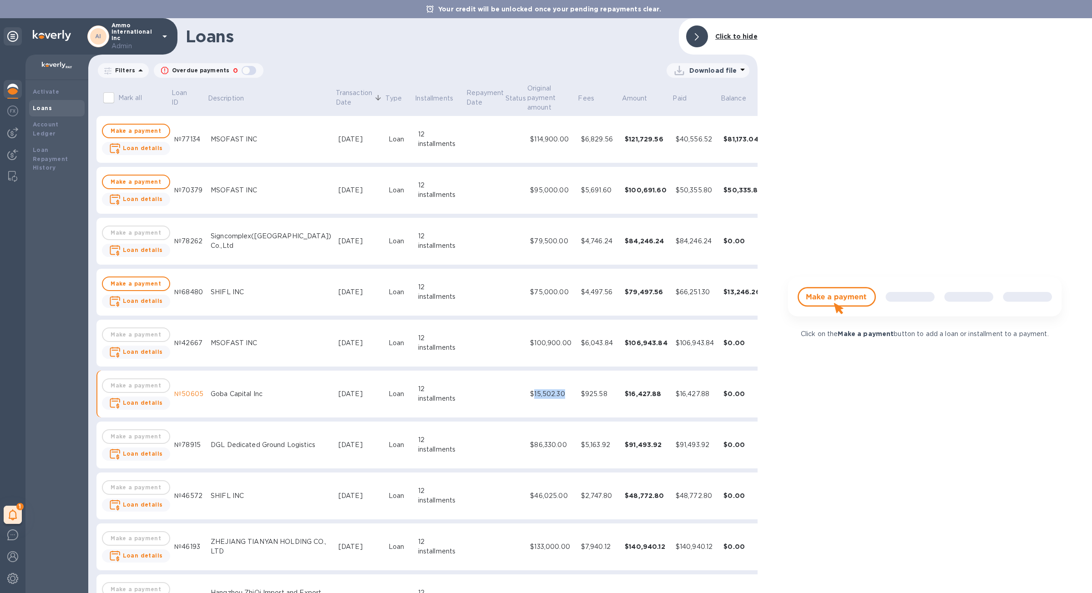
copy div "15,502.30"
click at [293, 387] on td "Goba Capital Inc" at bounding box center [271, 394] width 128 height 47
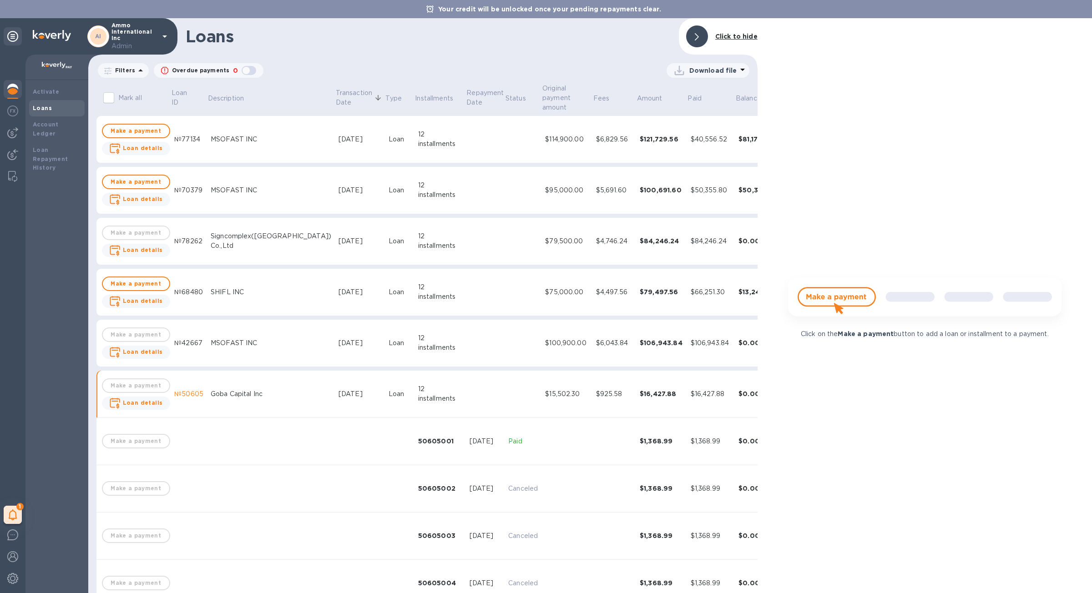
click at [335, 387] on td "[DATE]" at bounding box center [360, 394] width 50 height 47
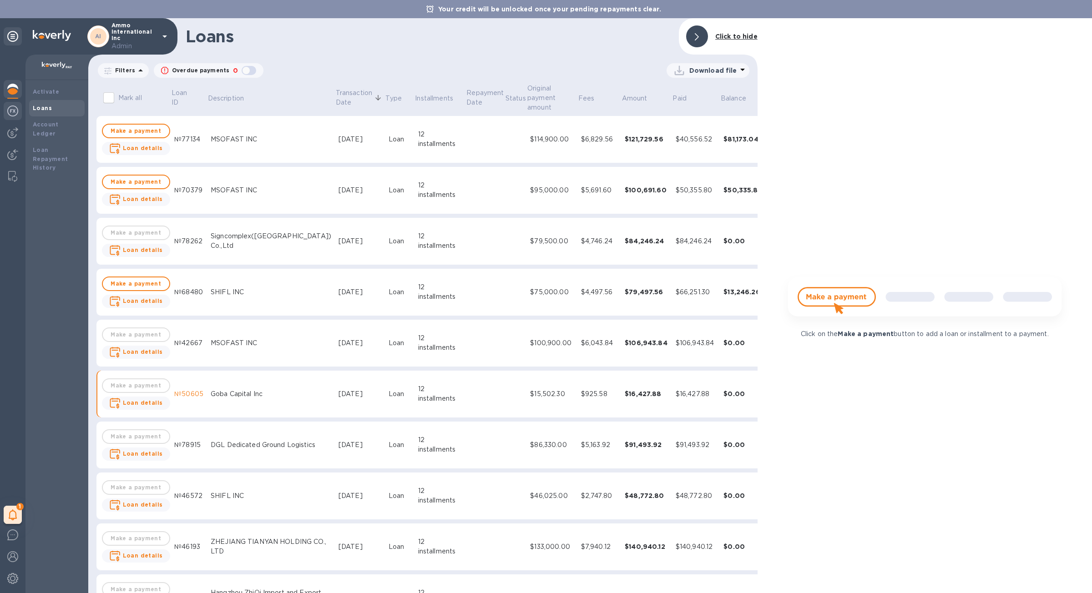
click at [17, 112] on img at bounding box center [12, 111] width 11 height 11
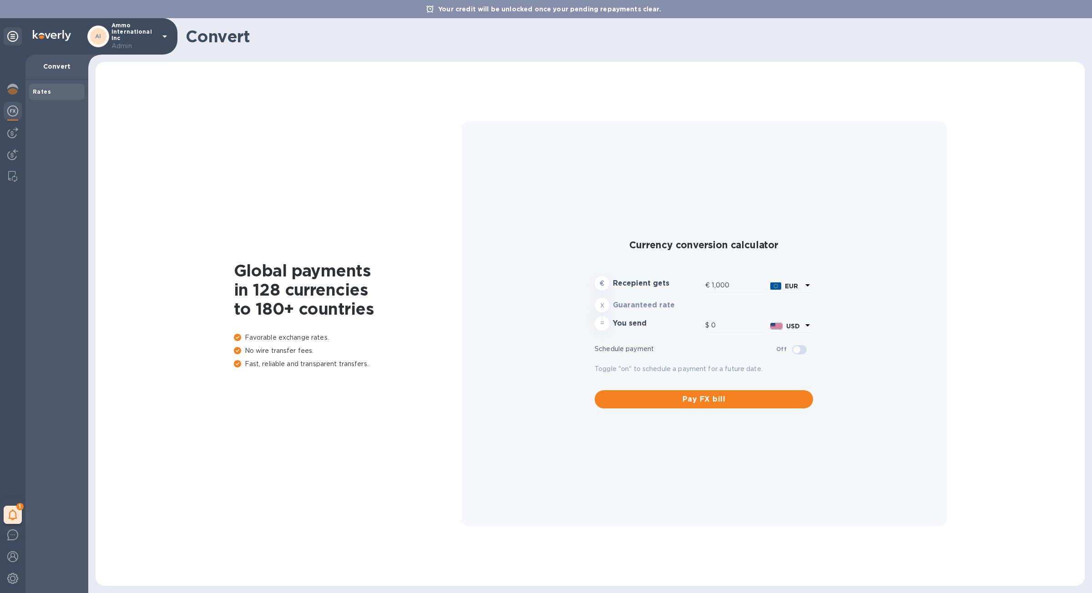
type input "1,167.42"
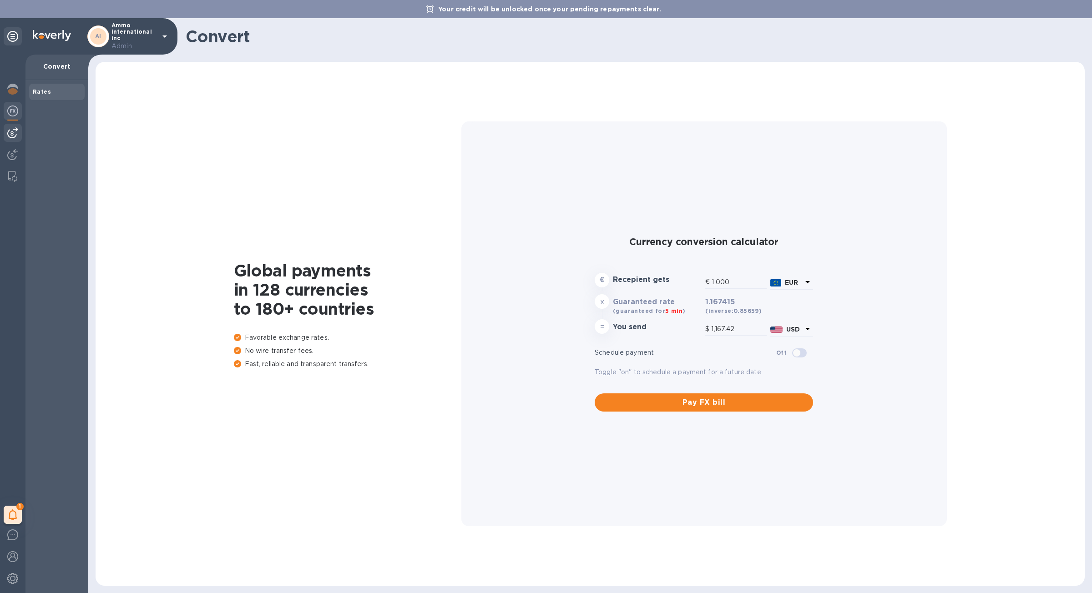
click at [17, 128] on img at bounding box center [12, 132] width 11 height 11
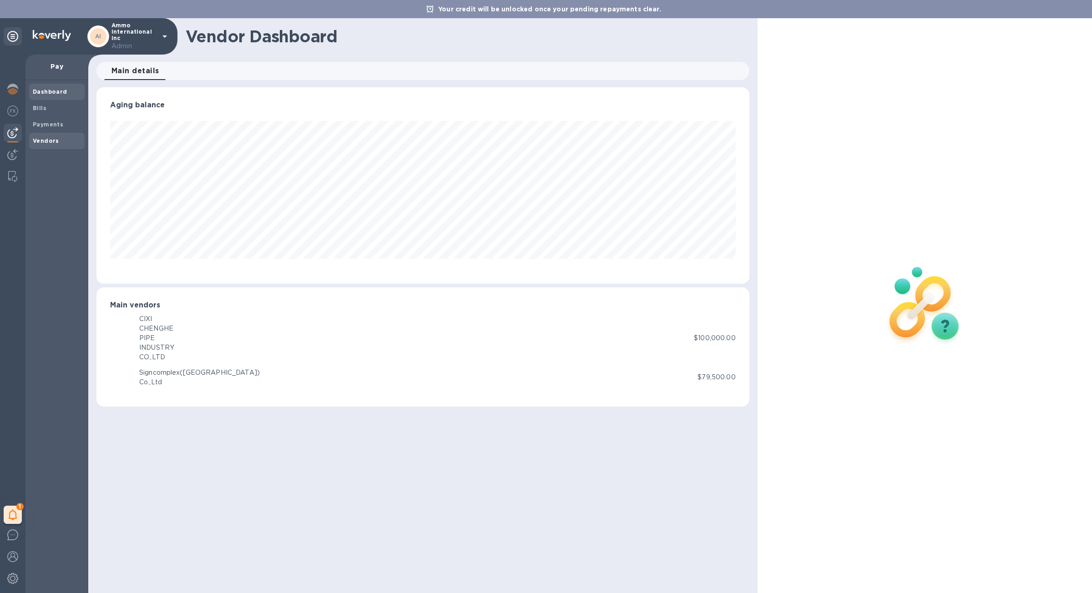
scroll to position [197, 653]
click at [55, 125] on b "Payments" at bounding box center [48, 124] width 30 height 7
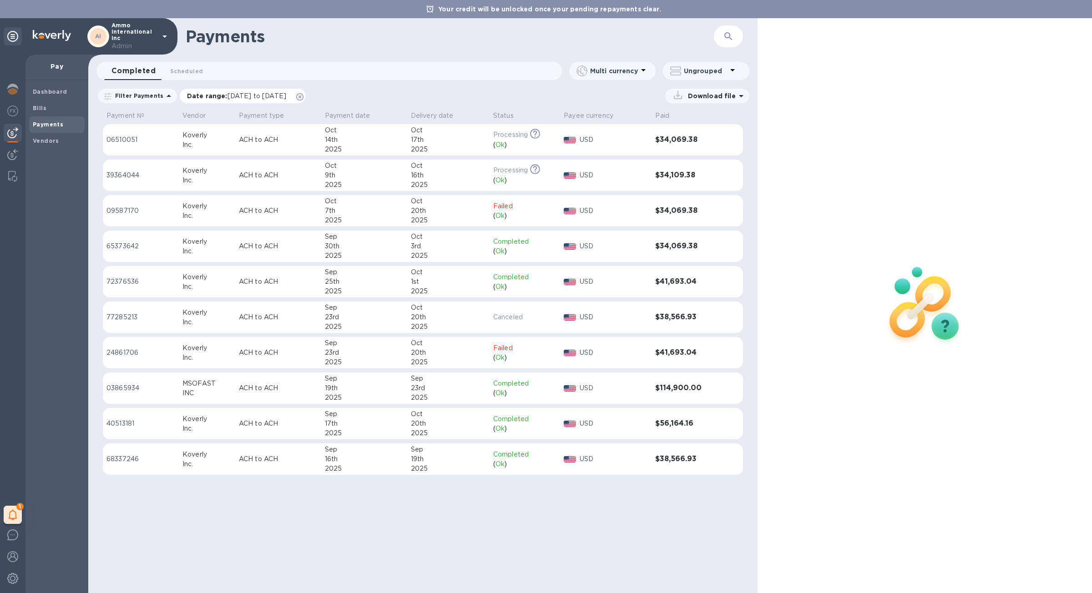
click at [304, 95] on icon at bounding box center [299, 96] width 7 height 7
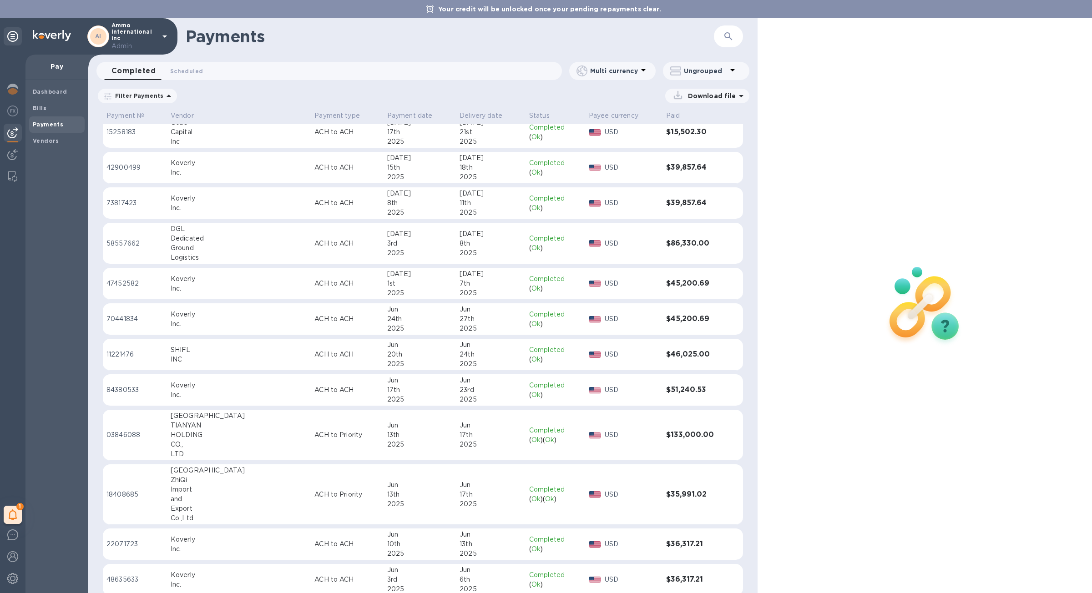
scroll to position [847, 0]
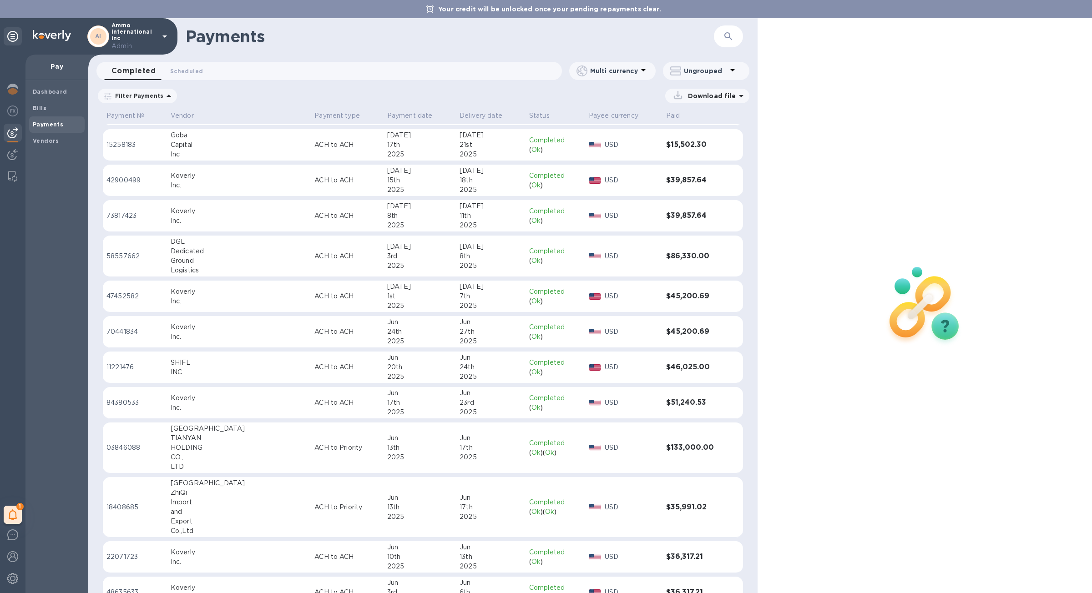
click at [673, 148] on h3 "$15,502.30" at bounding box center [694, 145] width 57 height 9
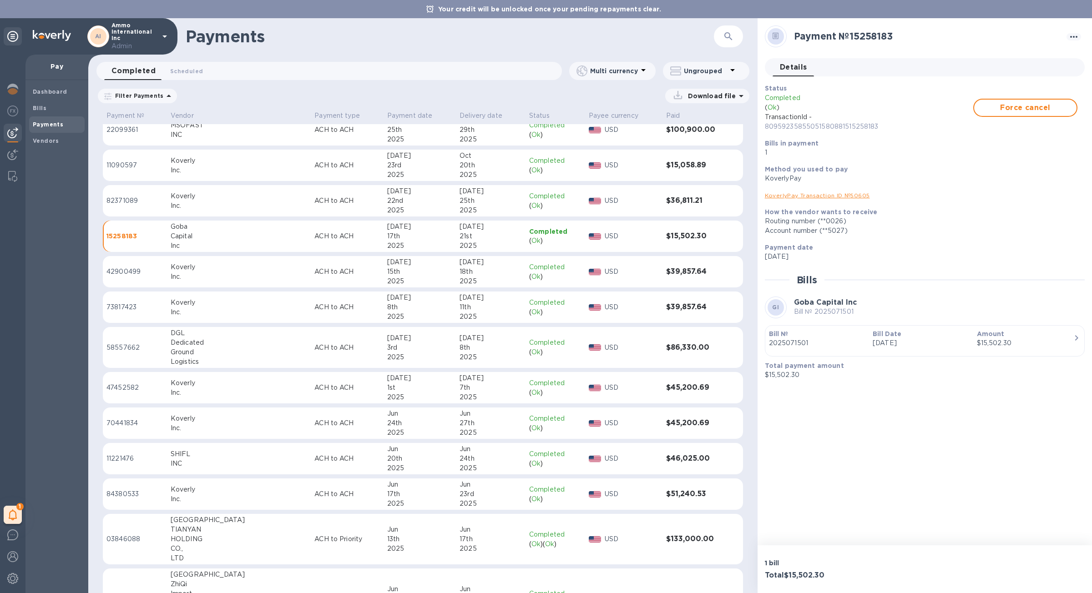
scroll to position [755, 0]
click at [795, 129] on p "80959235855051580881515258183" at bounding box center [869, 127] width 208 height 10
copy p "80959235855051580881515258183"
click at [1034, 110] on span "Force cancel" at bounding box center [1026, 107] width 88 height 11
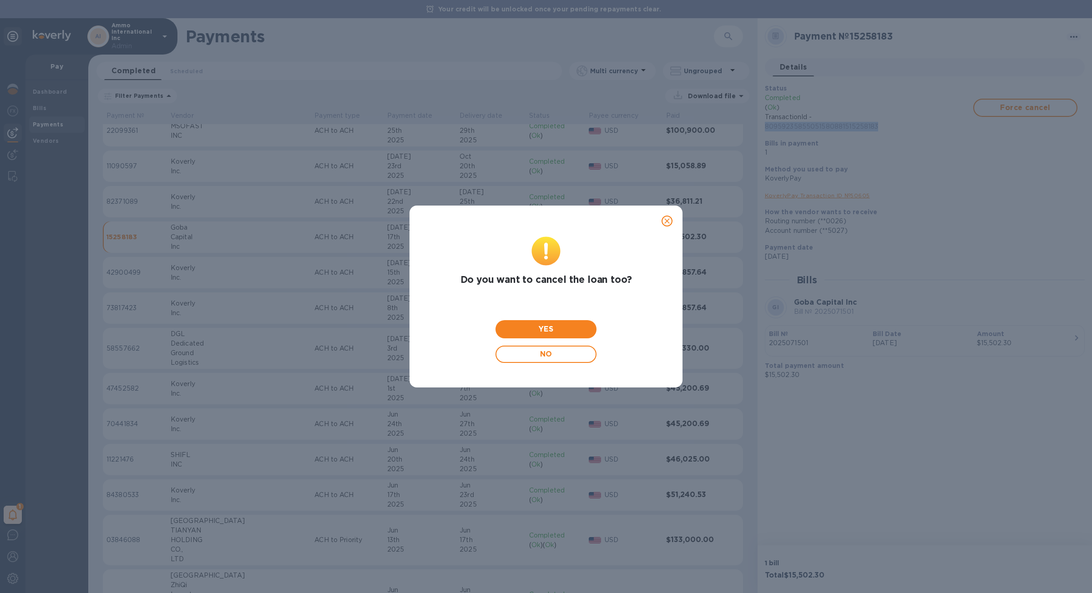
click at [663, 223] on icon "close" at bounding box center [667, 221] width 9 height 9
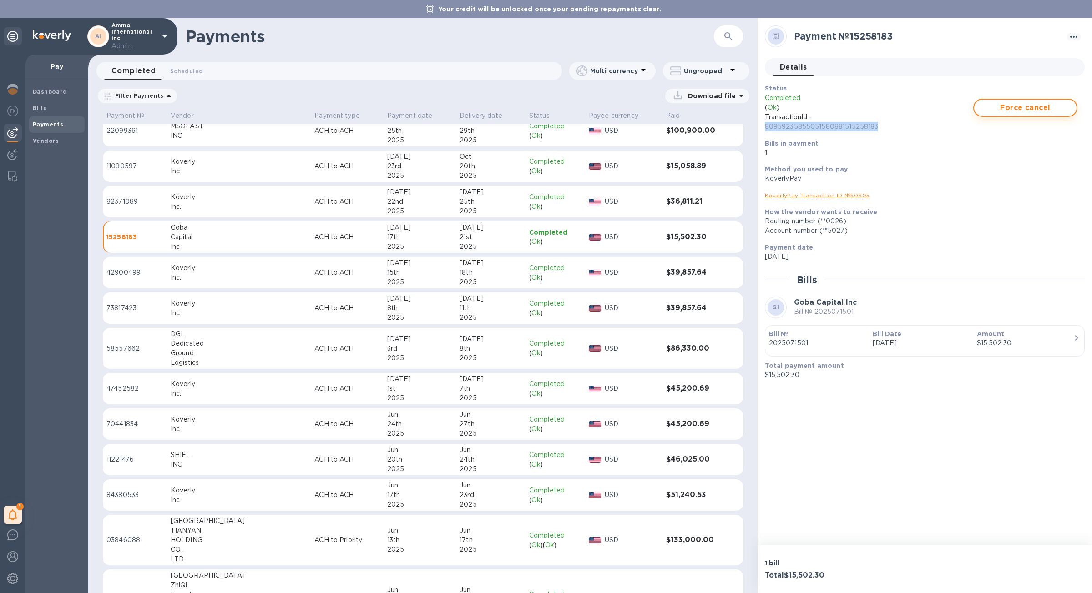
click at [1024, 103] on span "Force cancel" at bounding box center [1026, 107] width 88 height 11
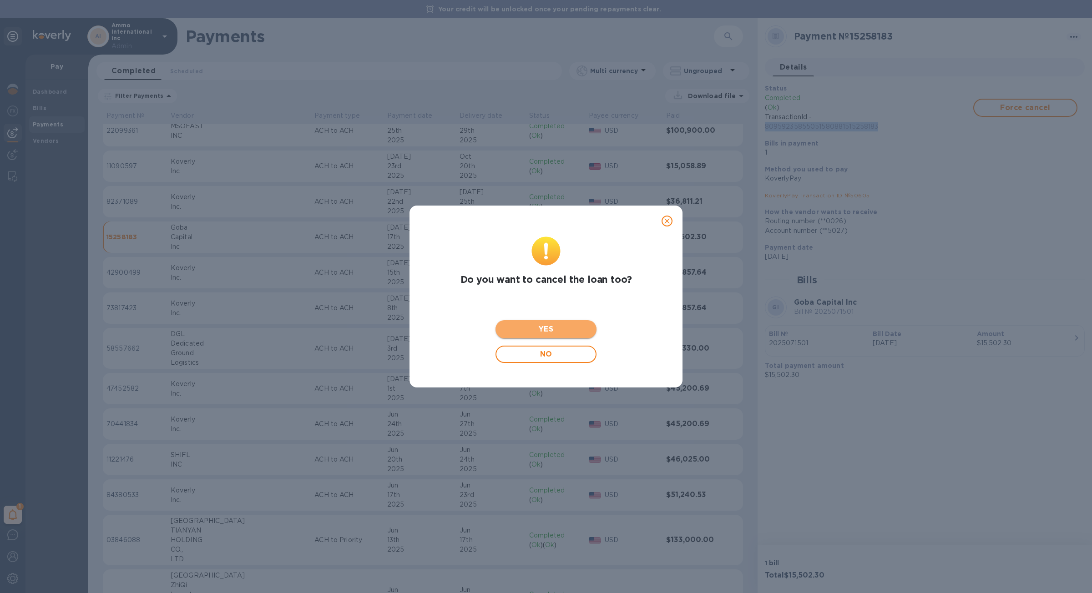
click at [526, 332] on span "YES" at bounding box center [546, 329] width 86 height 11
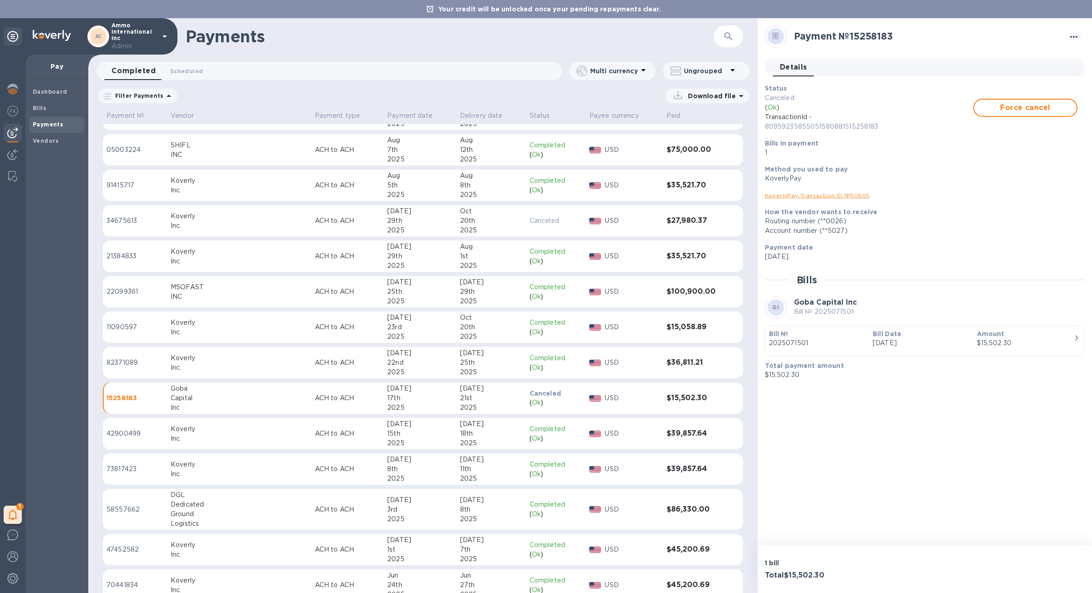
scroll to position [645, 0]
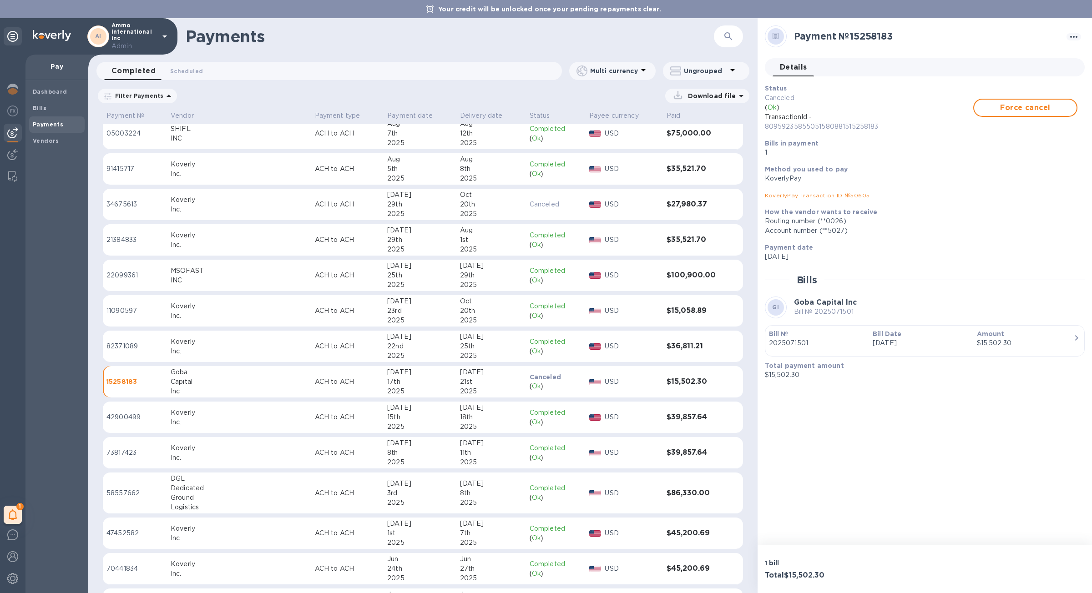
click at [542, 384] on div "( Ok )" at bounding box center [556, 387] width 52 height 10
